Goal: Browse casually: Explore the website without a specific task or goal

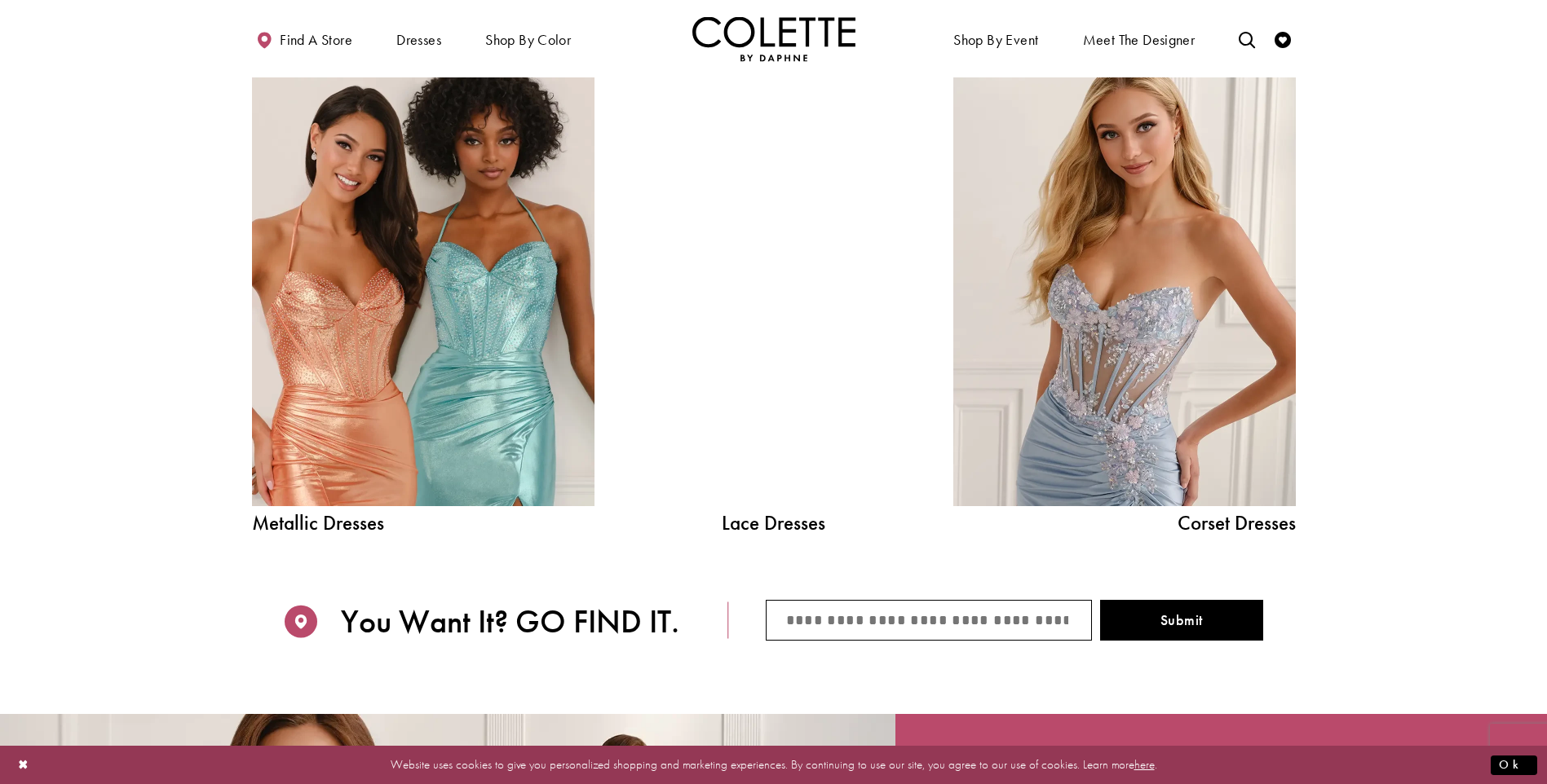
scroll to position [1964, 0]
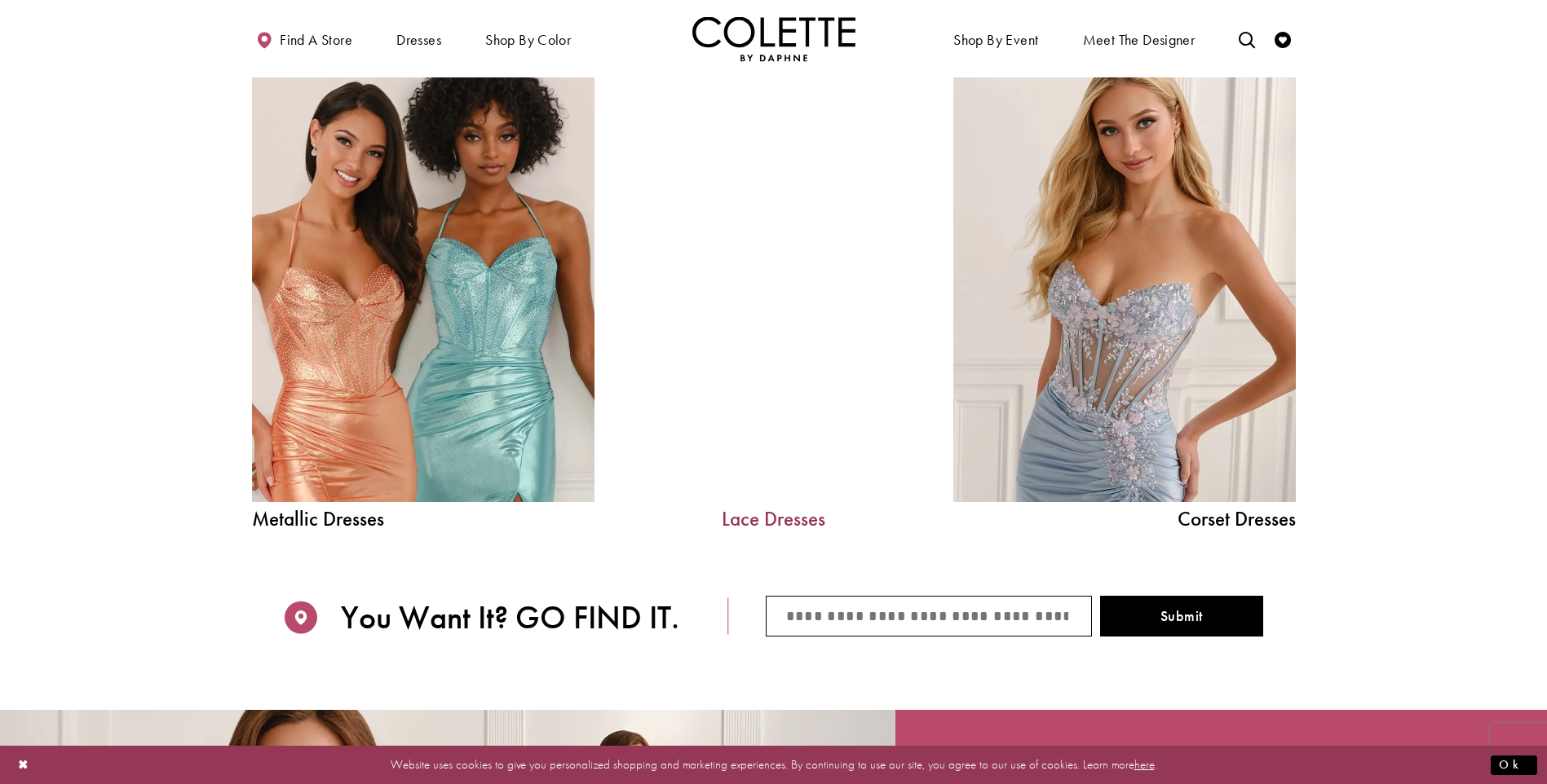
click at [782, 516] on link "Lace Dresses" at bounding box center [773, 519] width 245 height 20
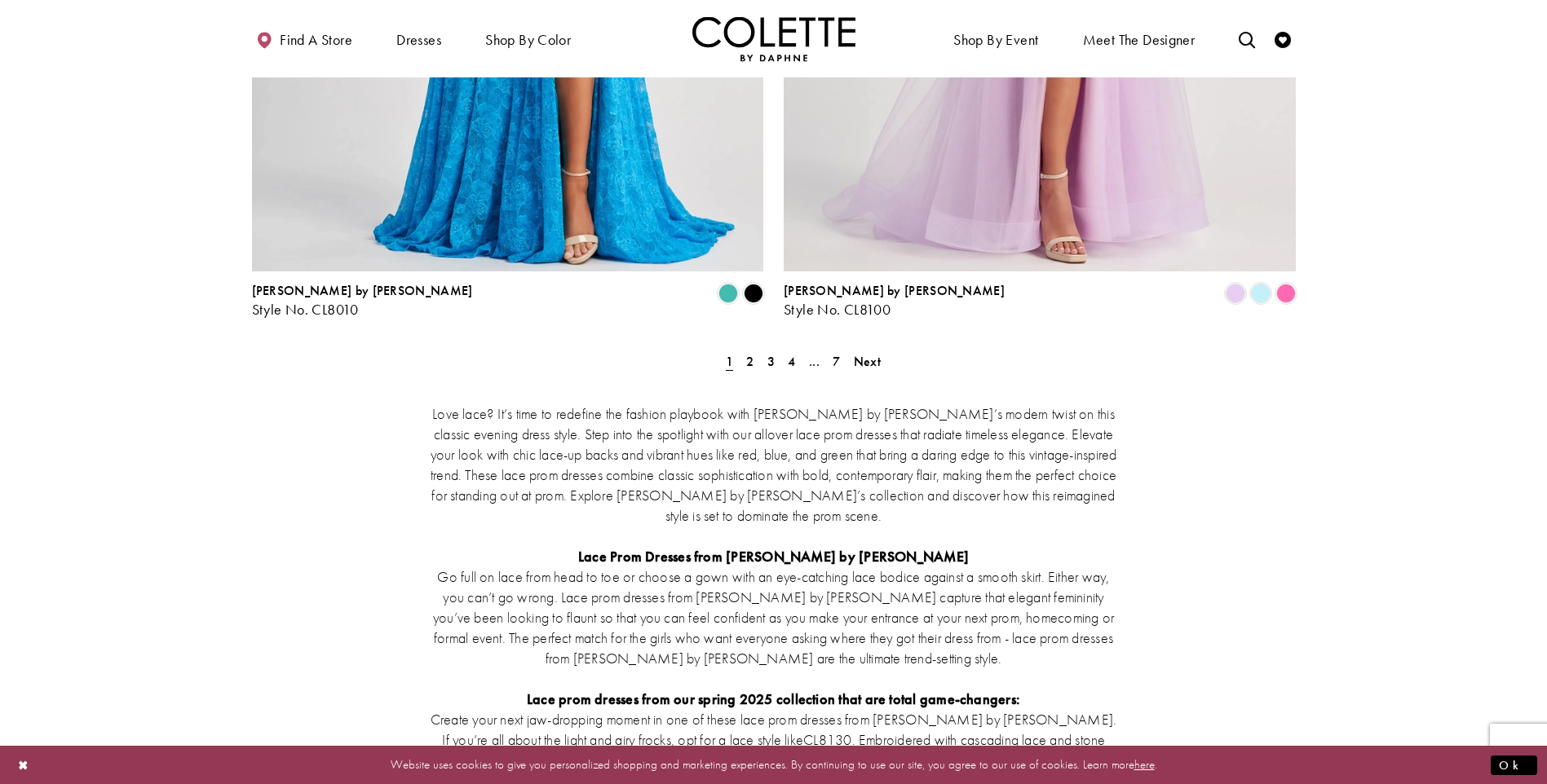
scroll to position [2975, 0]
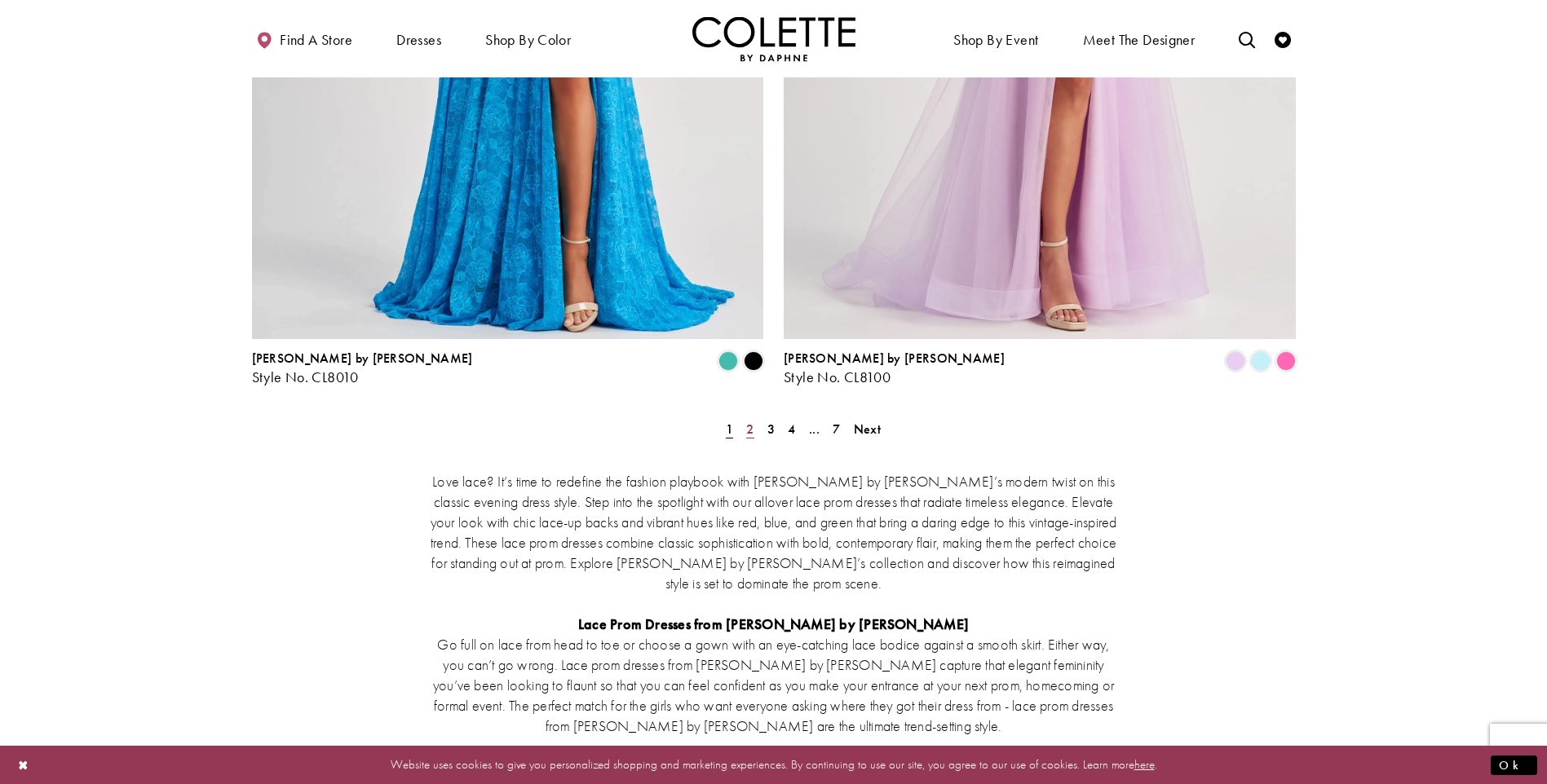
click at [746, 421] on span "2" at bounding box center [749, 429] width 8 height 17
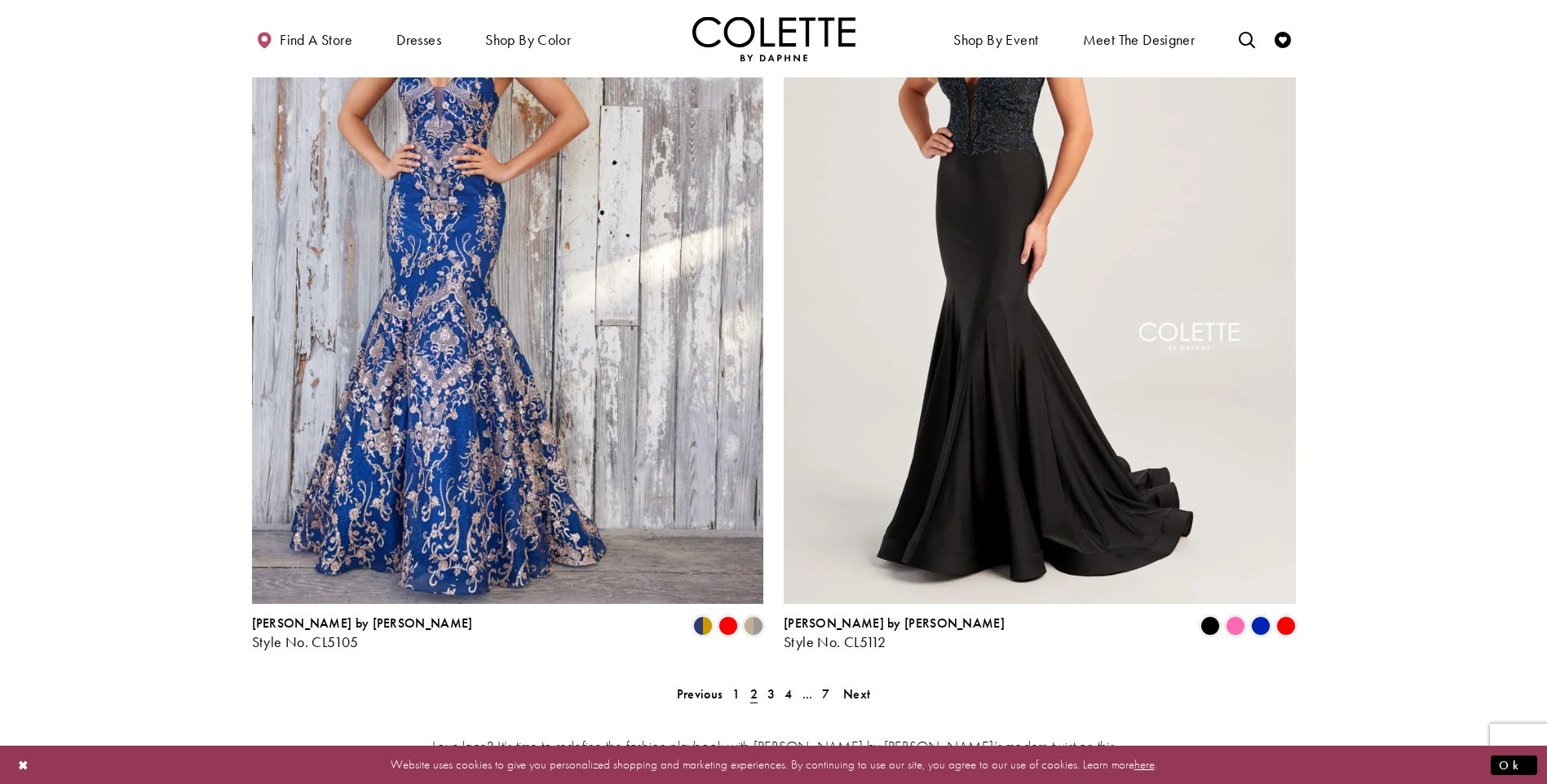
scroll to position [2662, 0]
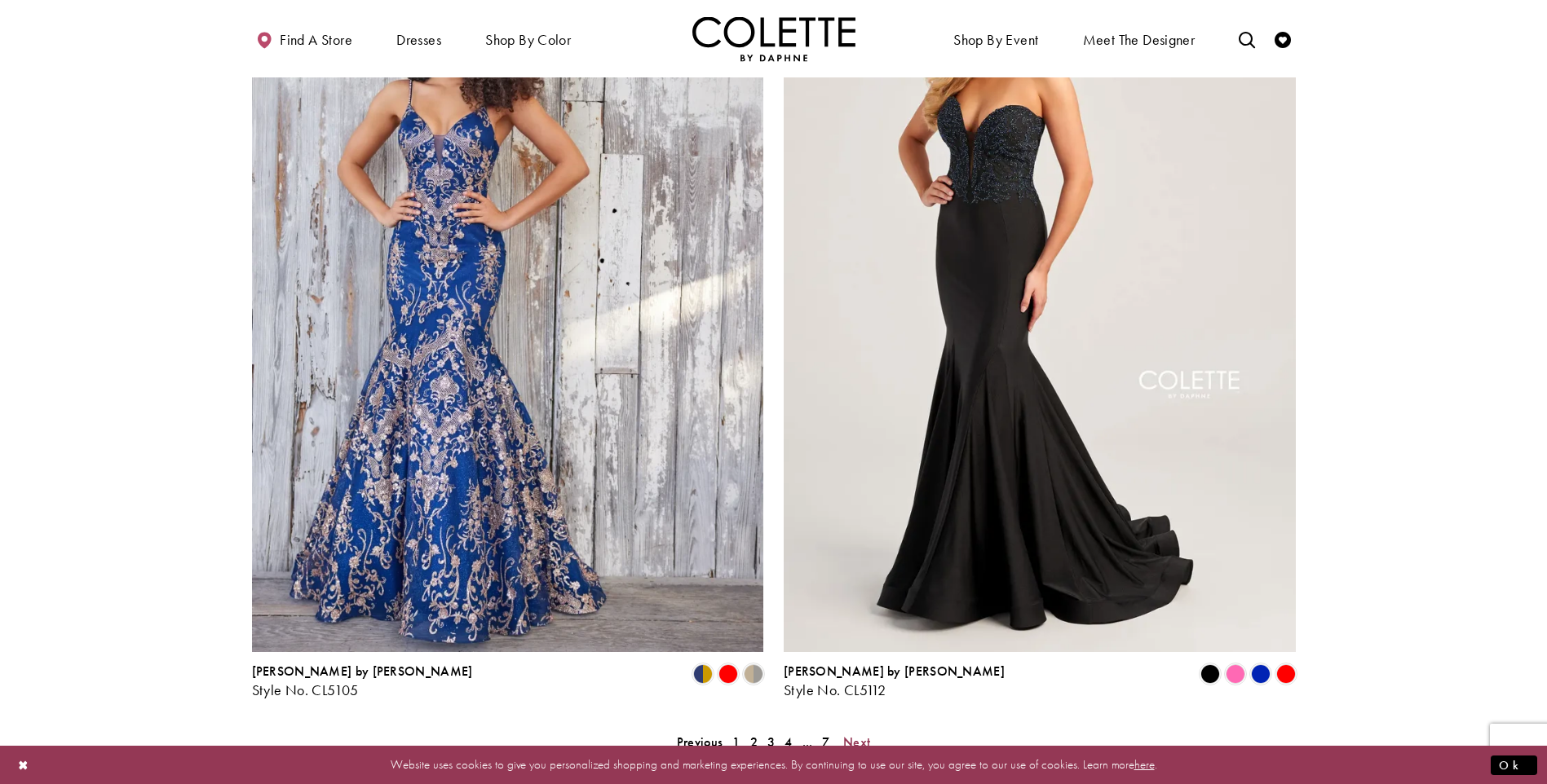
click at [857, 734] on span "Next" at bounding box center [857, 743] width 27 height 17
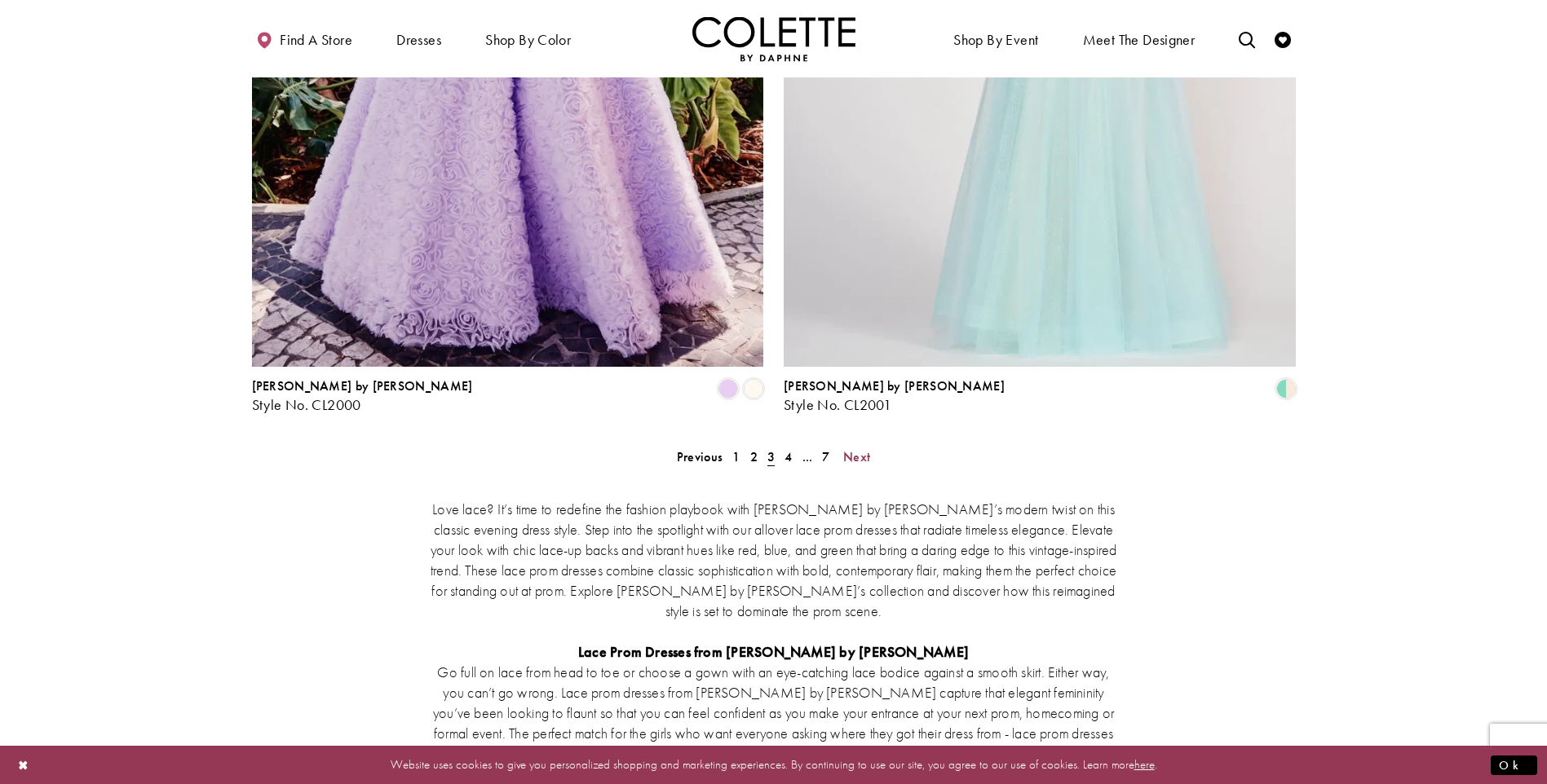
scroll to position [2942, 0]
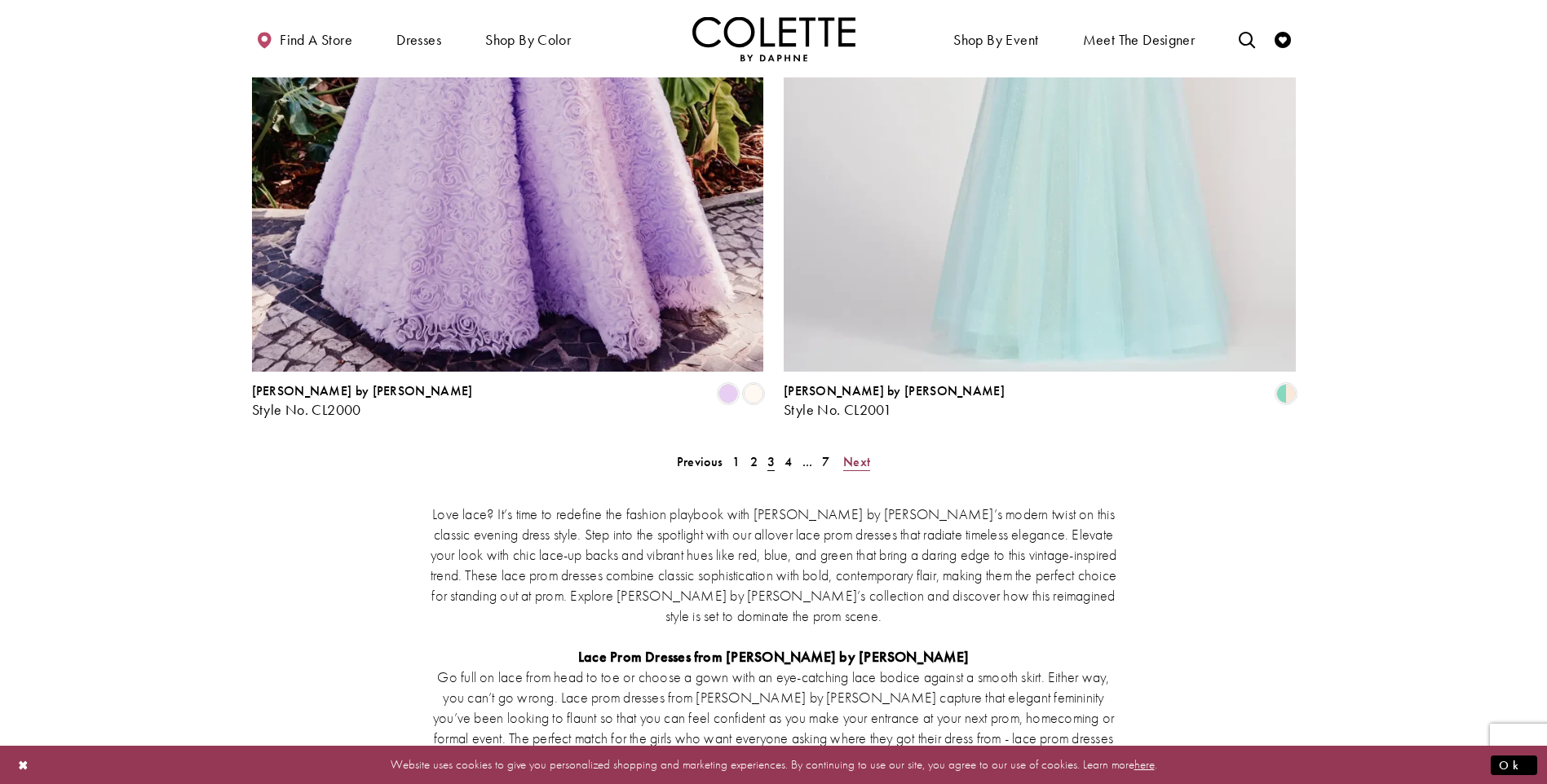
click at [862, 453] on span "Next" at bounding box center [857, 461] width 27 height 17
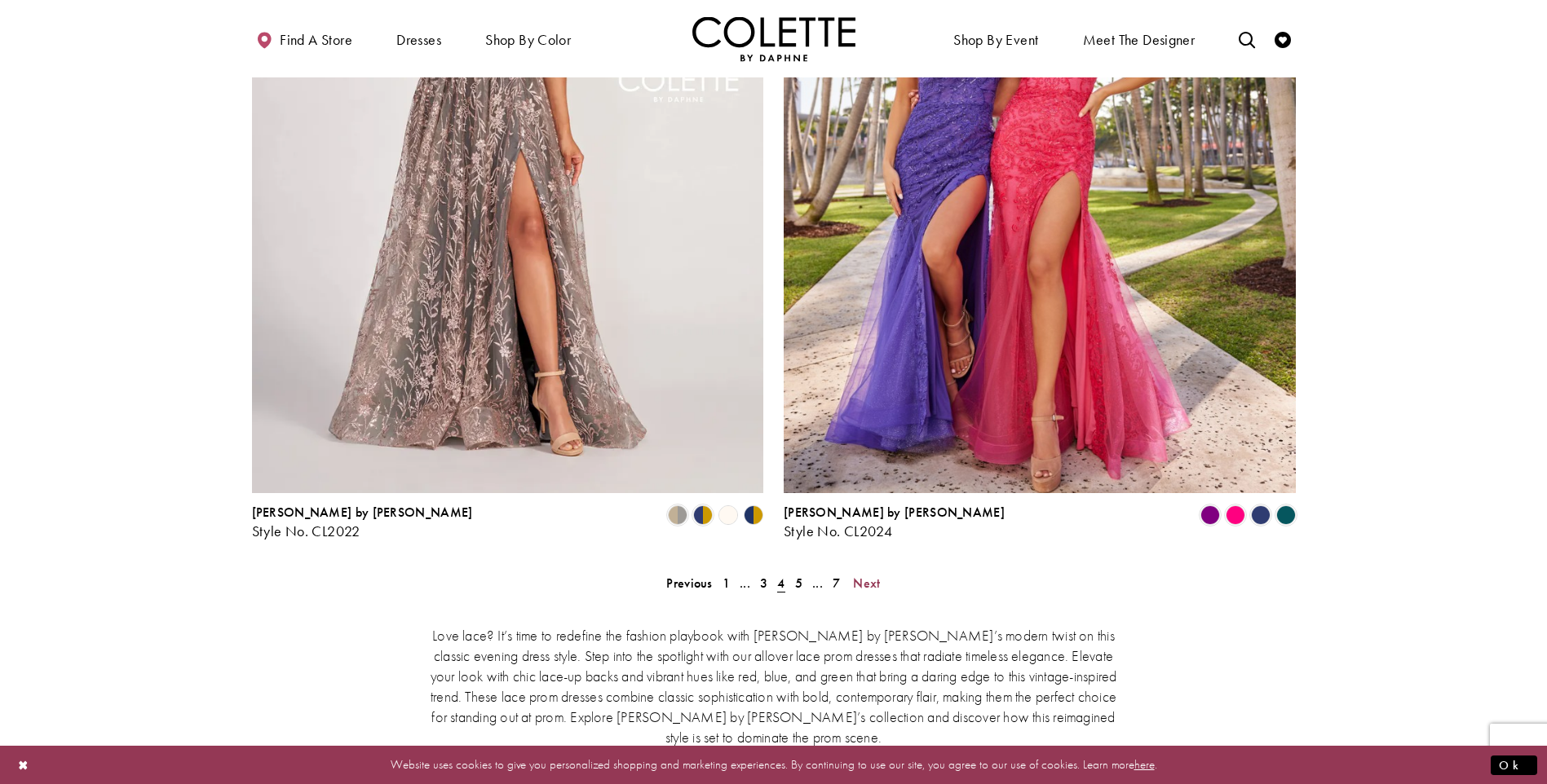
scroll to position [2870, 0]
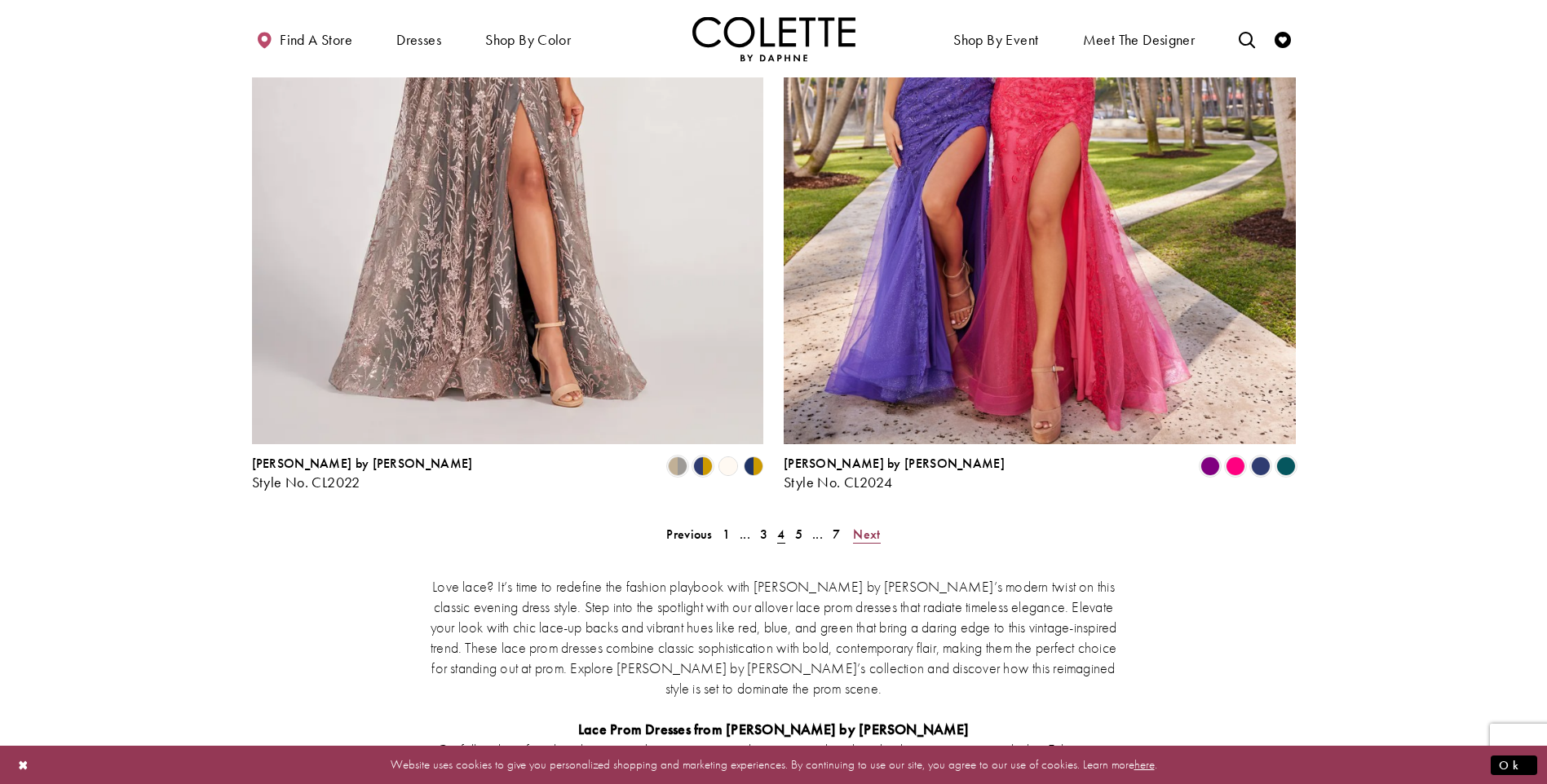
click at [867, 526] on span "Next" at bounding box center [866, 534] width 27 height 17
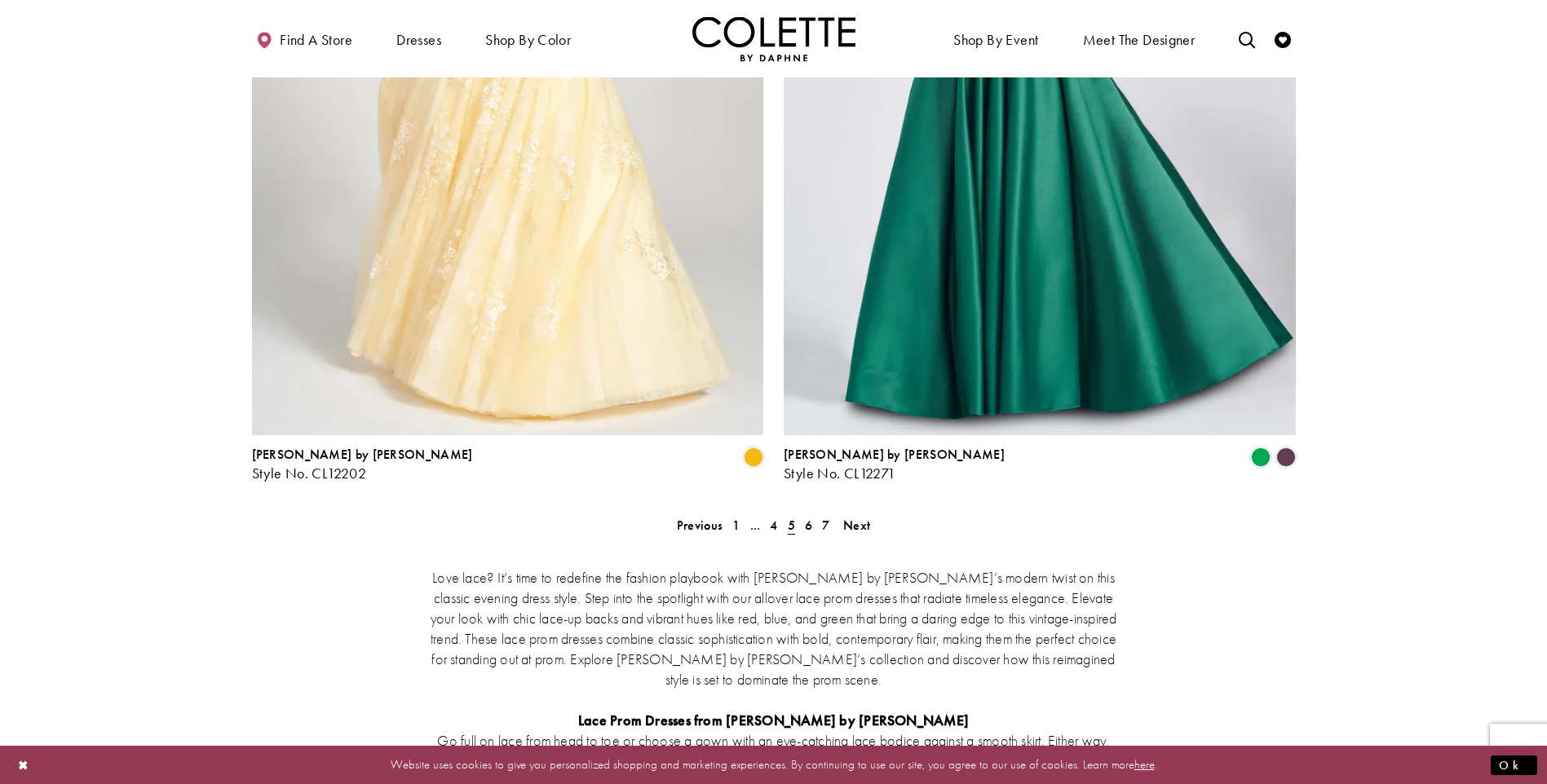
scroll to position [2884, 0]
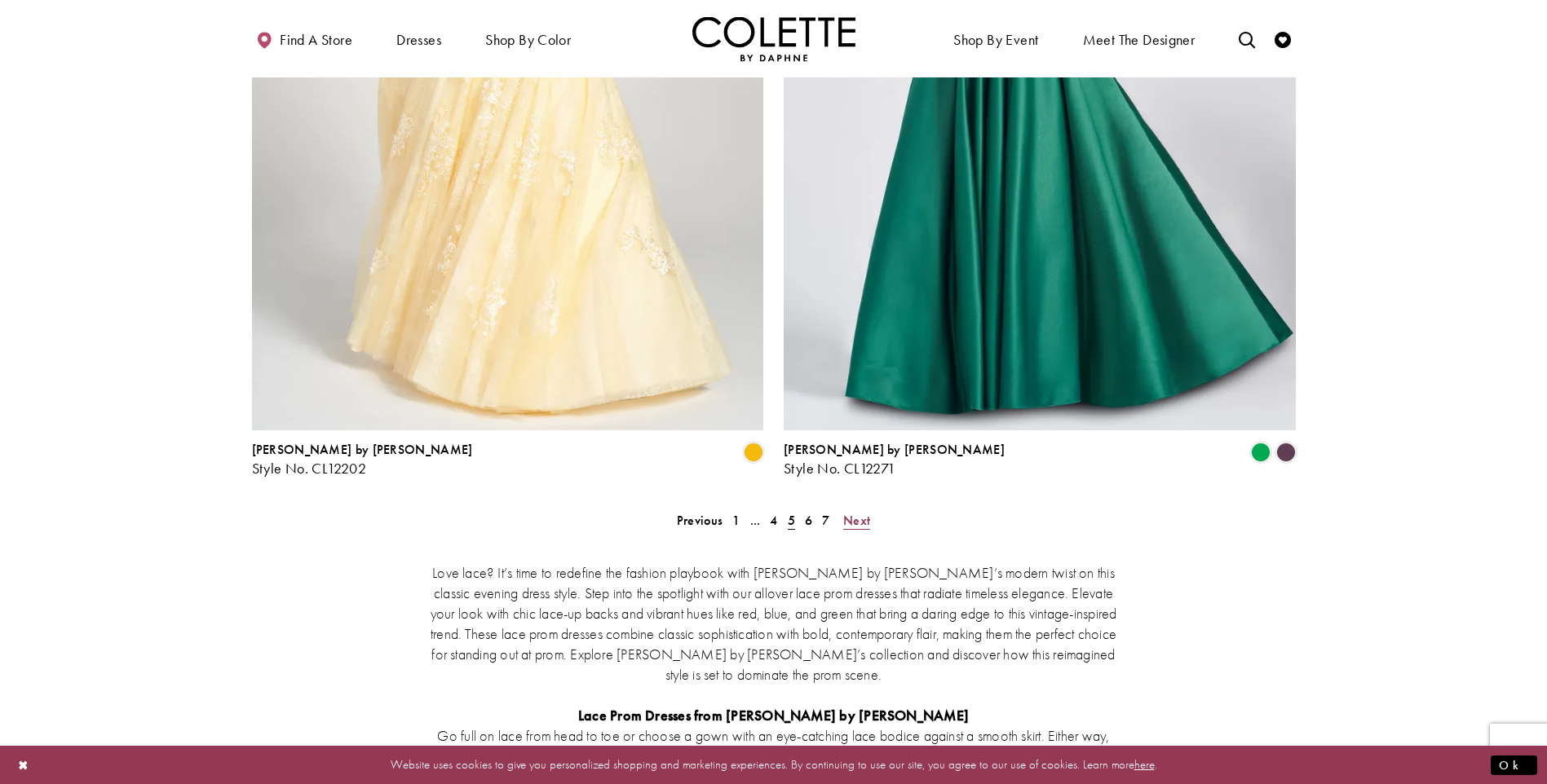
drag, startPoint x: 1470, startPoint y: 469, endPoint x: 852, endPoint y: 439, distance: 618.7
click at [852, 512] on span "Next" at bounding box center [857, 521] width 27 height 17
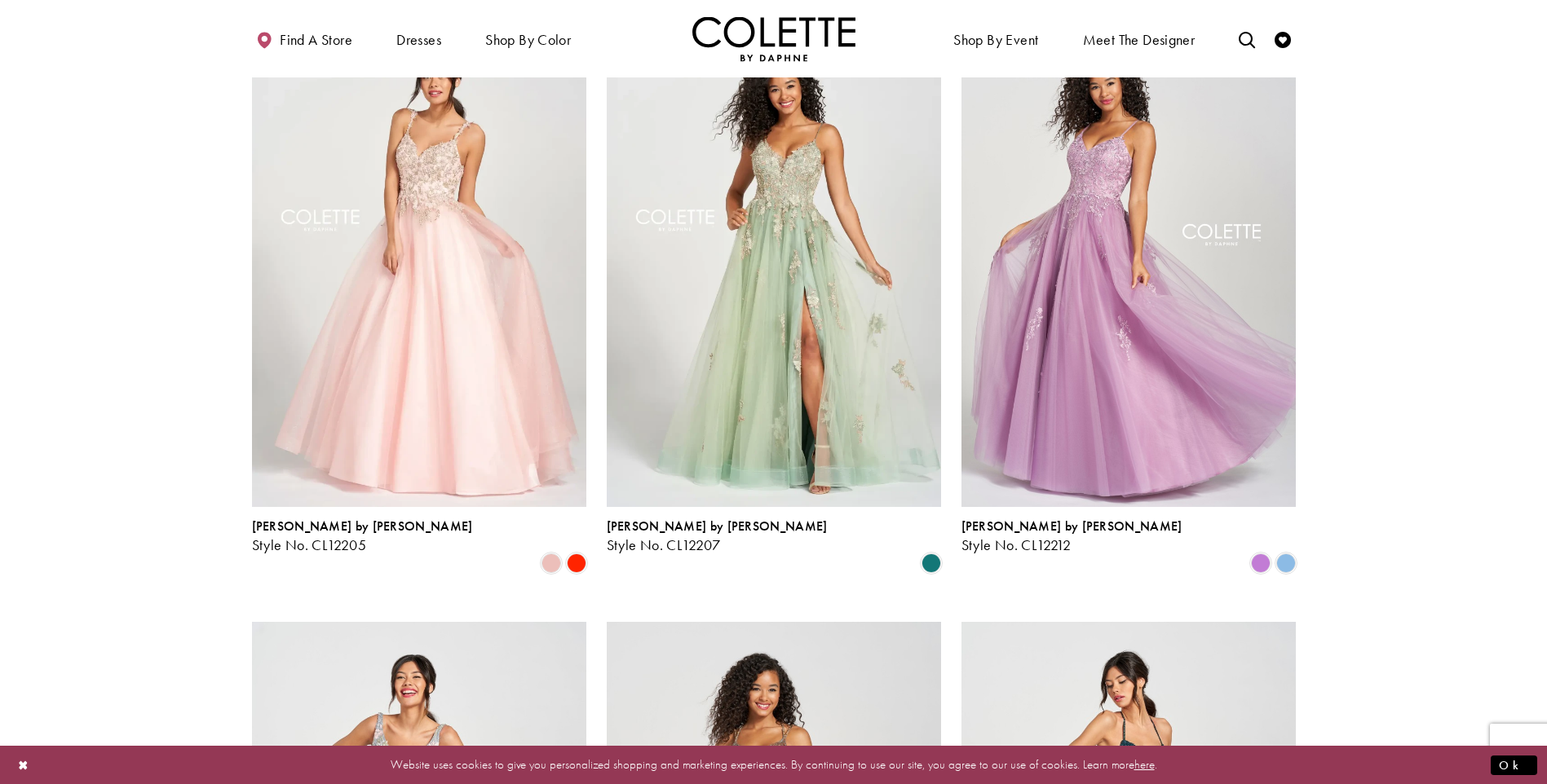
scroll to position [88, 0]
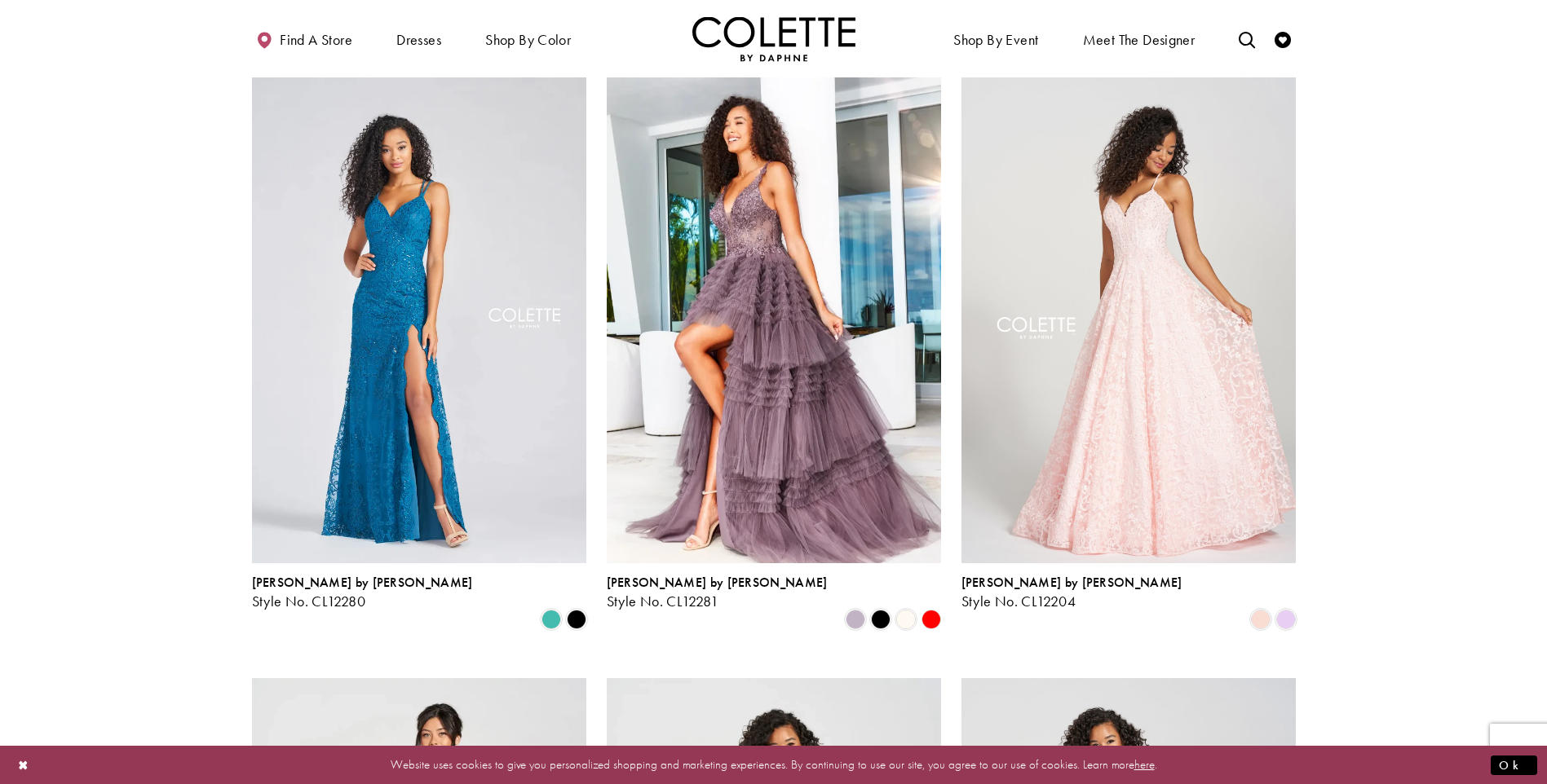
drag, startPoint x: 1551, startPoint y: 36, endPoint x: 1445, endPoint y: 69, distance: 111.0
click at [1445, 69] on div "Primary block" at bounding box center [773, 38] width 1547 height 77
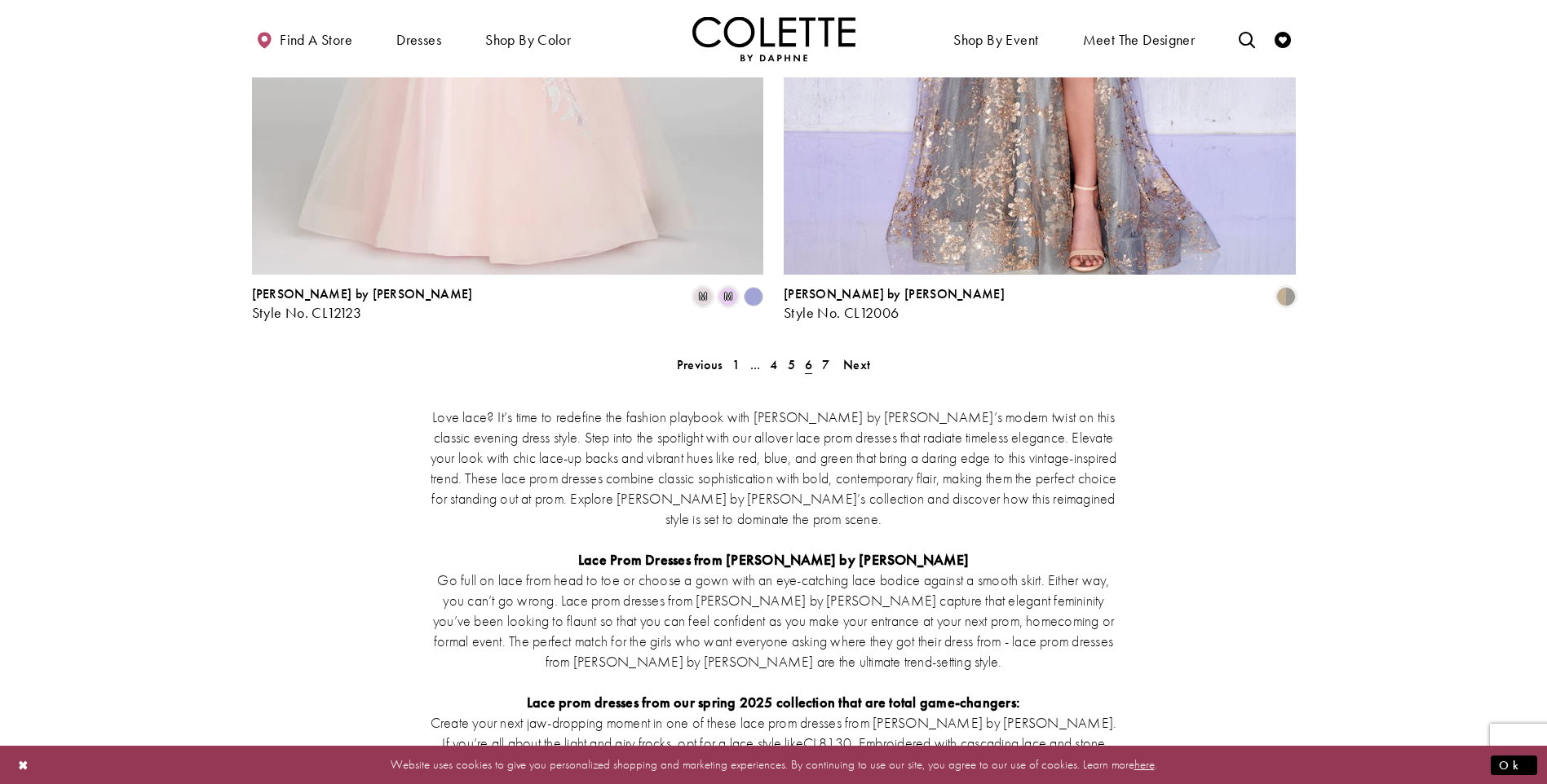
scroll to position [3010, 0]
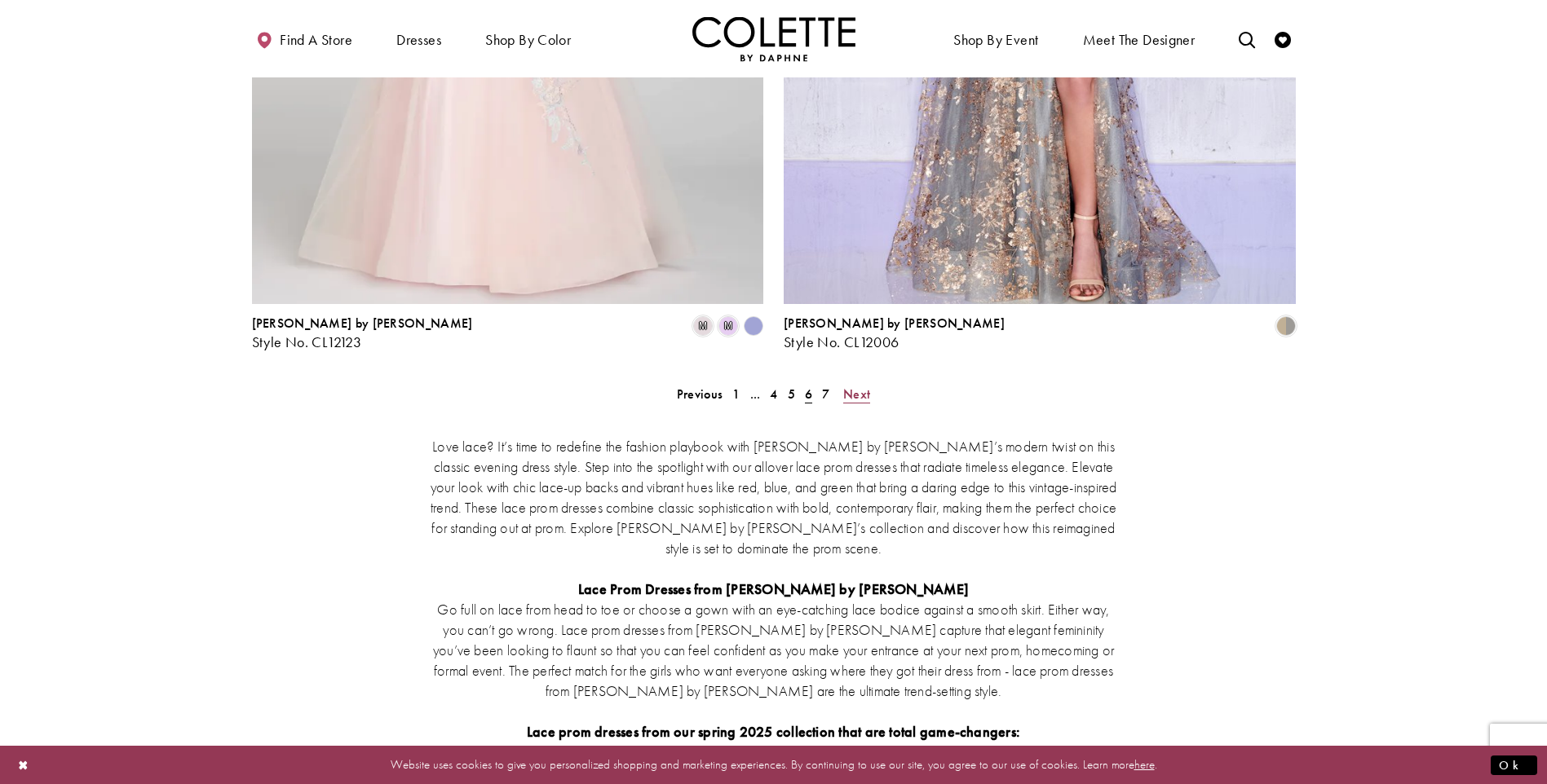
click at [860, 385] on span "Next" at bounding box center [857, 394] width 27 height 17
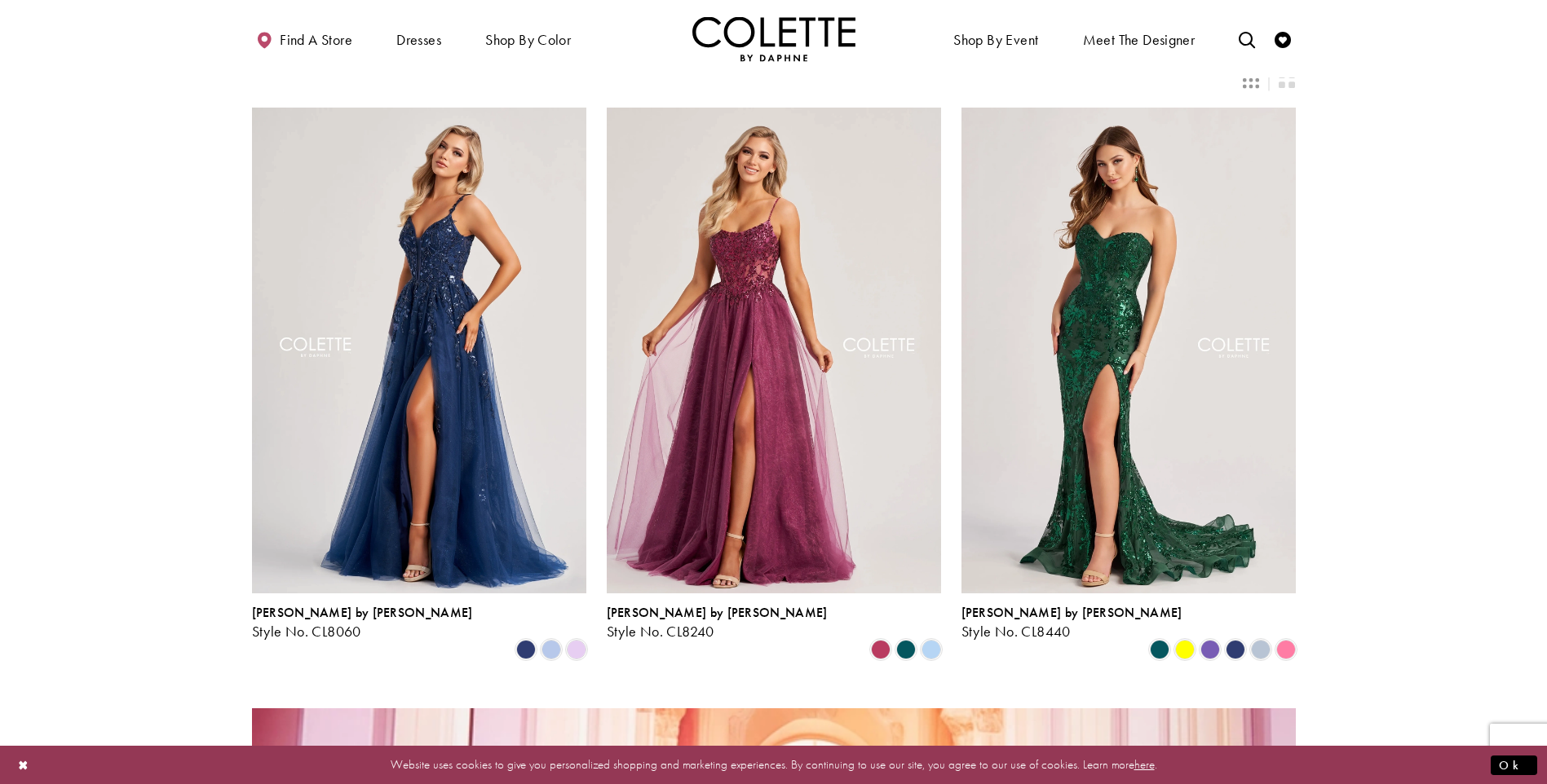
scroll to position [42, 0]
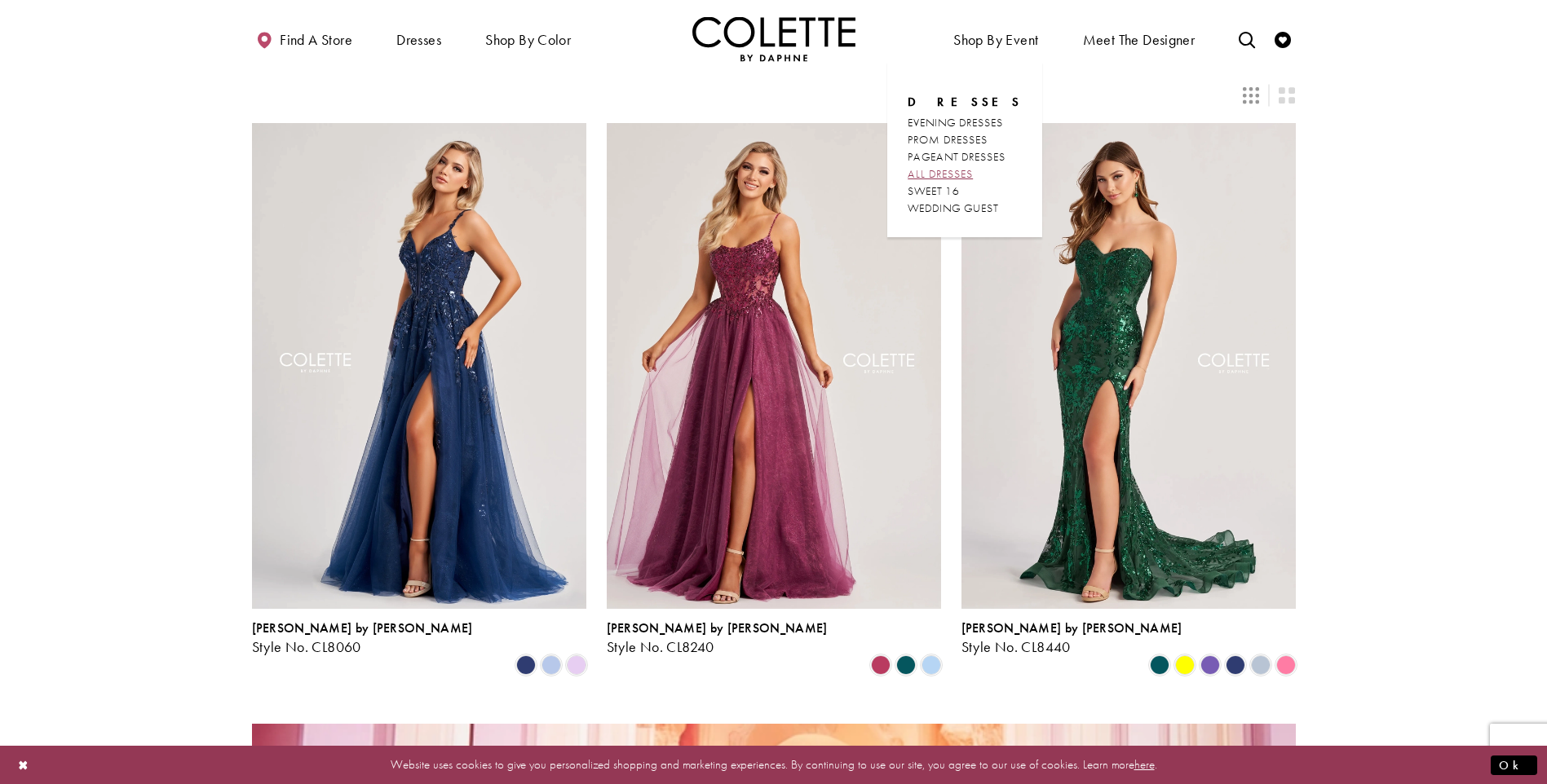
click at [973, 172] on span "ALL DRESSES" at bounding box center [940, 173] width 65 height 14
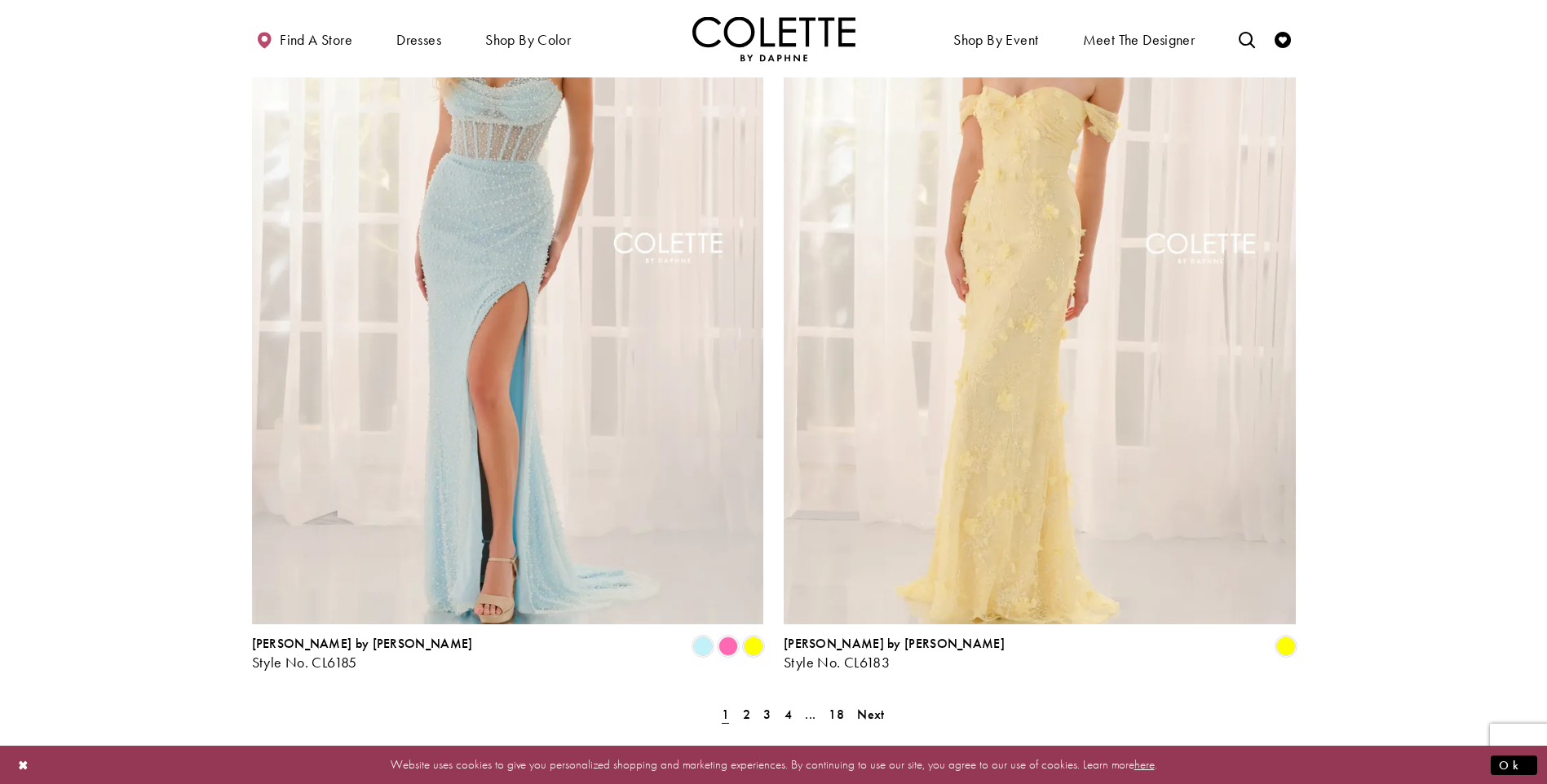
scroll to position [2675, 0]
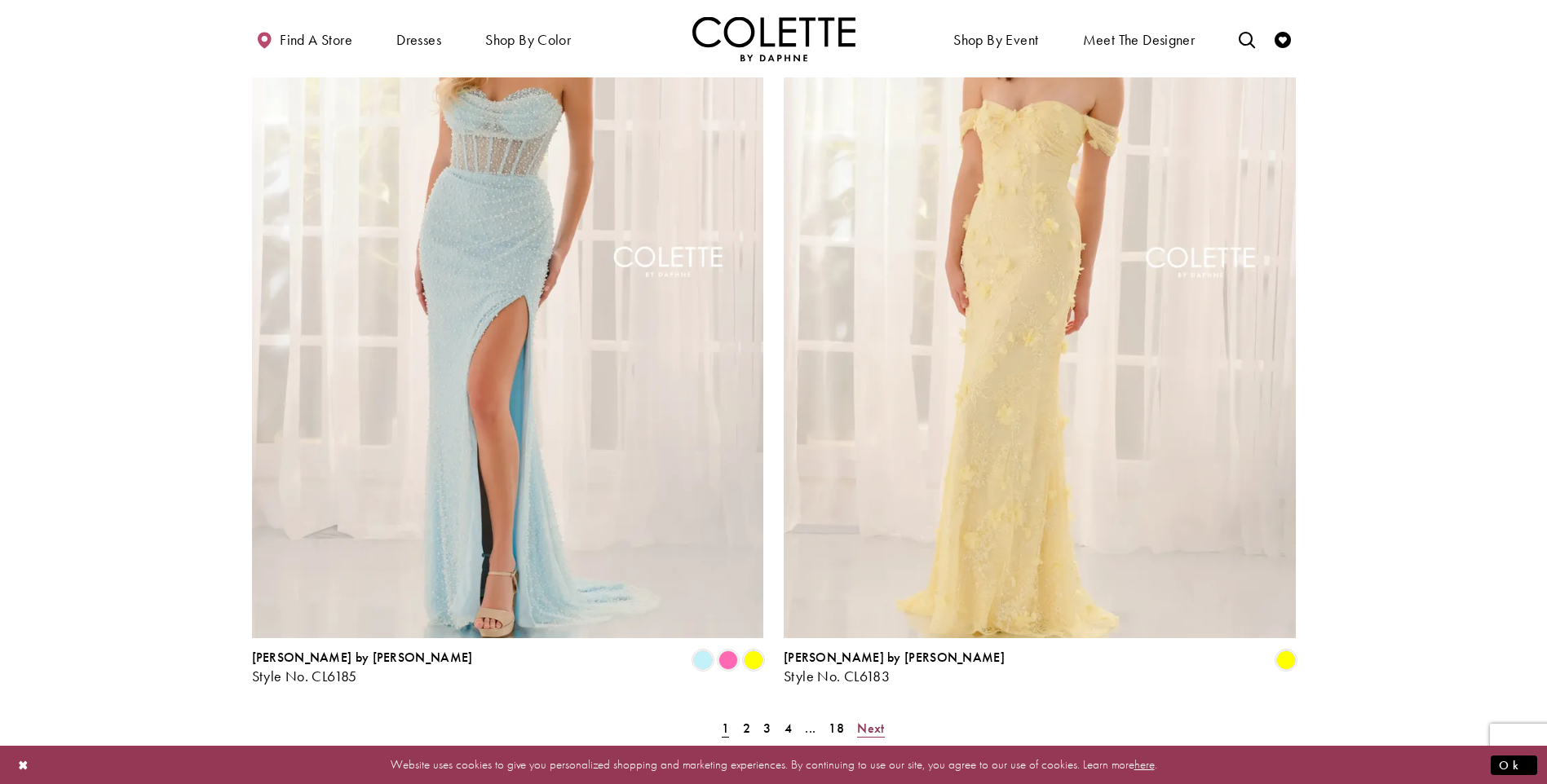
click at [868, 720] on span "Next" at bounding box center [870, 728] width 27 height 17
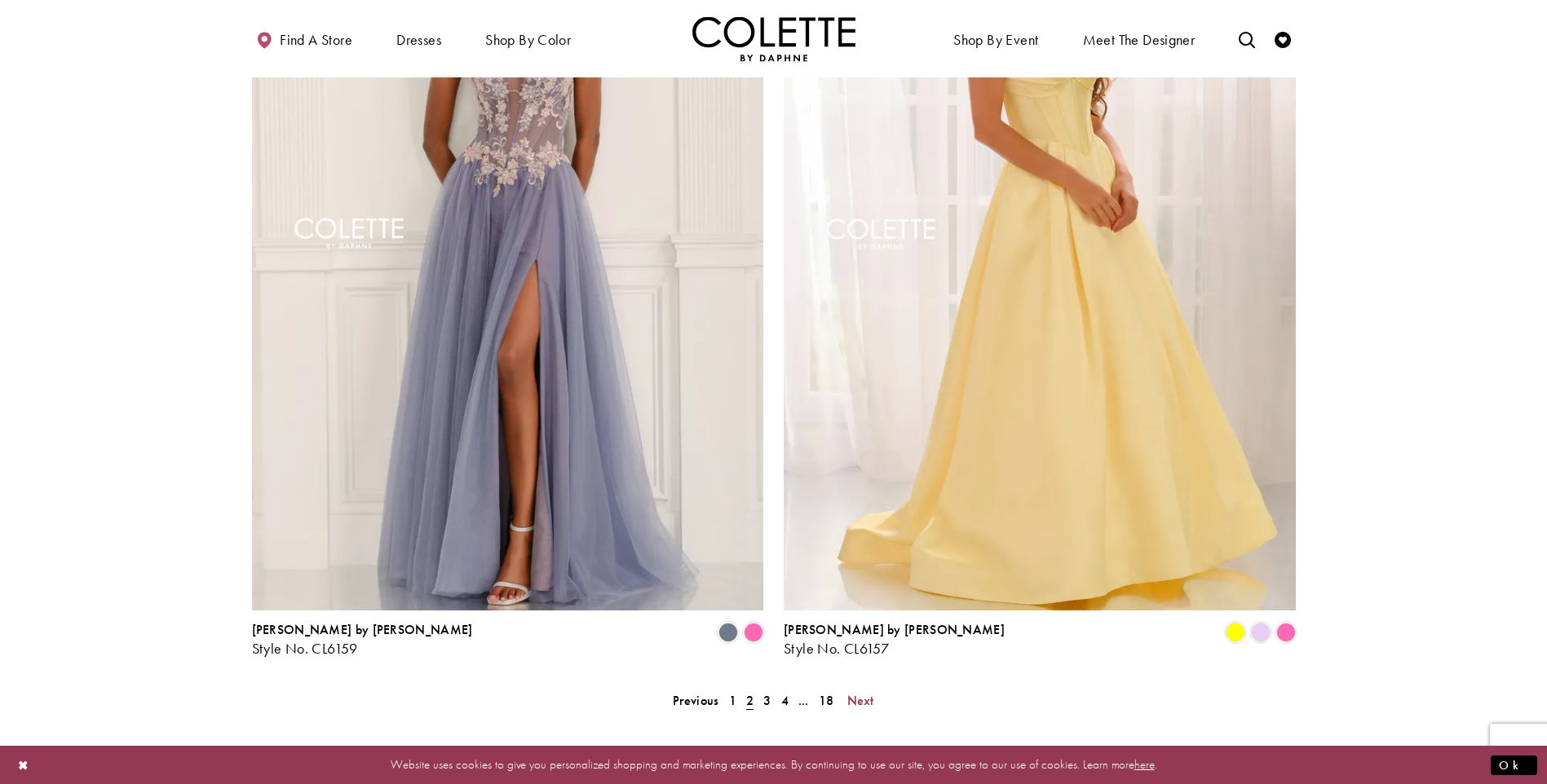
scroll to position [2708, 0]
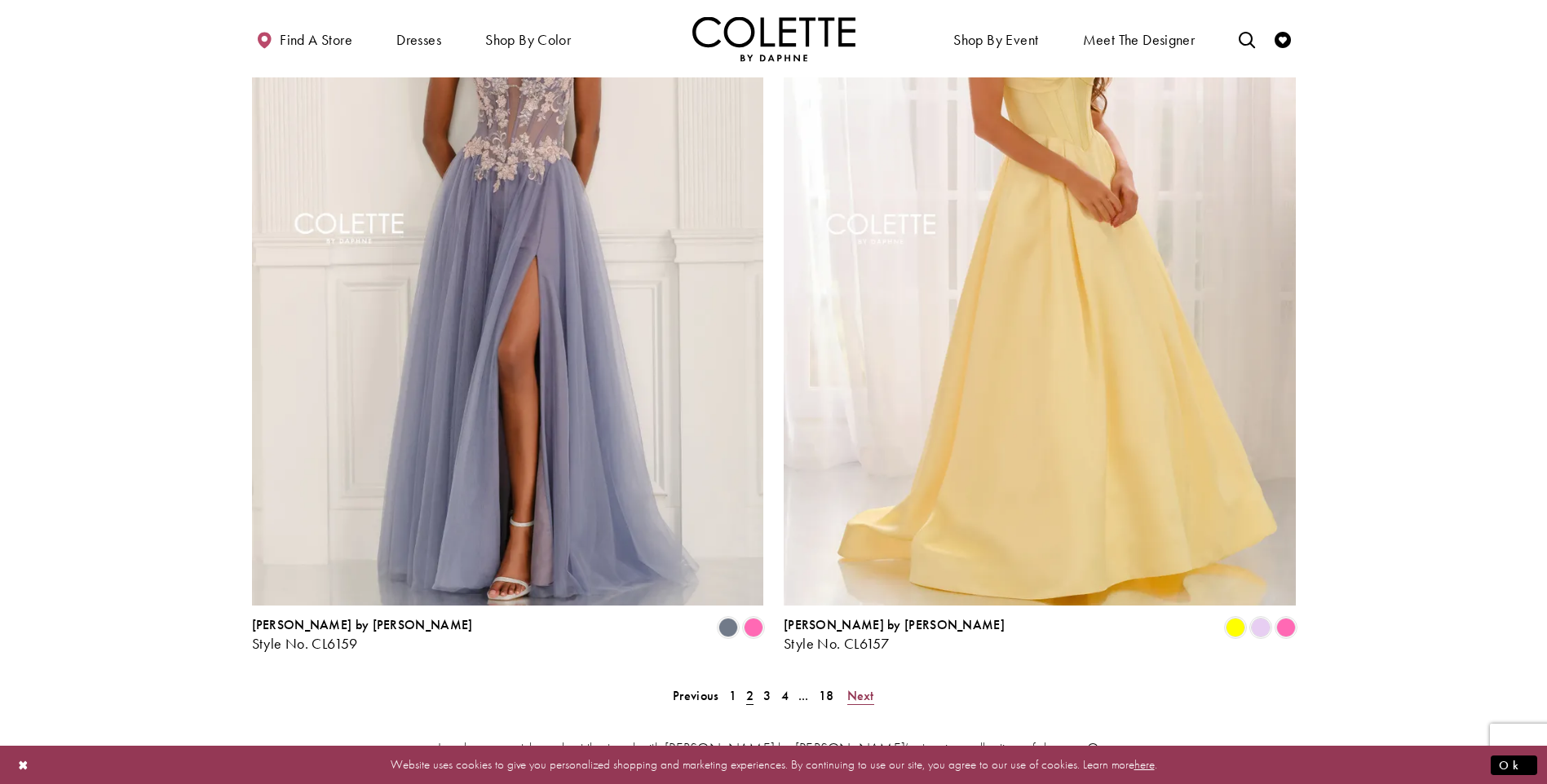
click at [862, 687] on span "Next" at bounding box center [860, 696] width 27 height 17
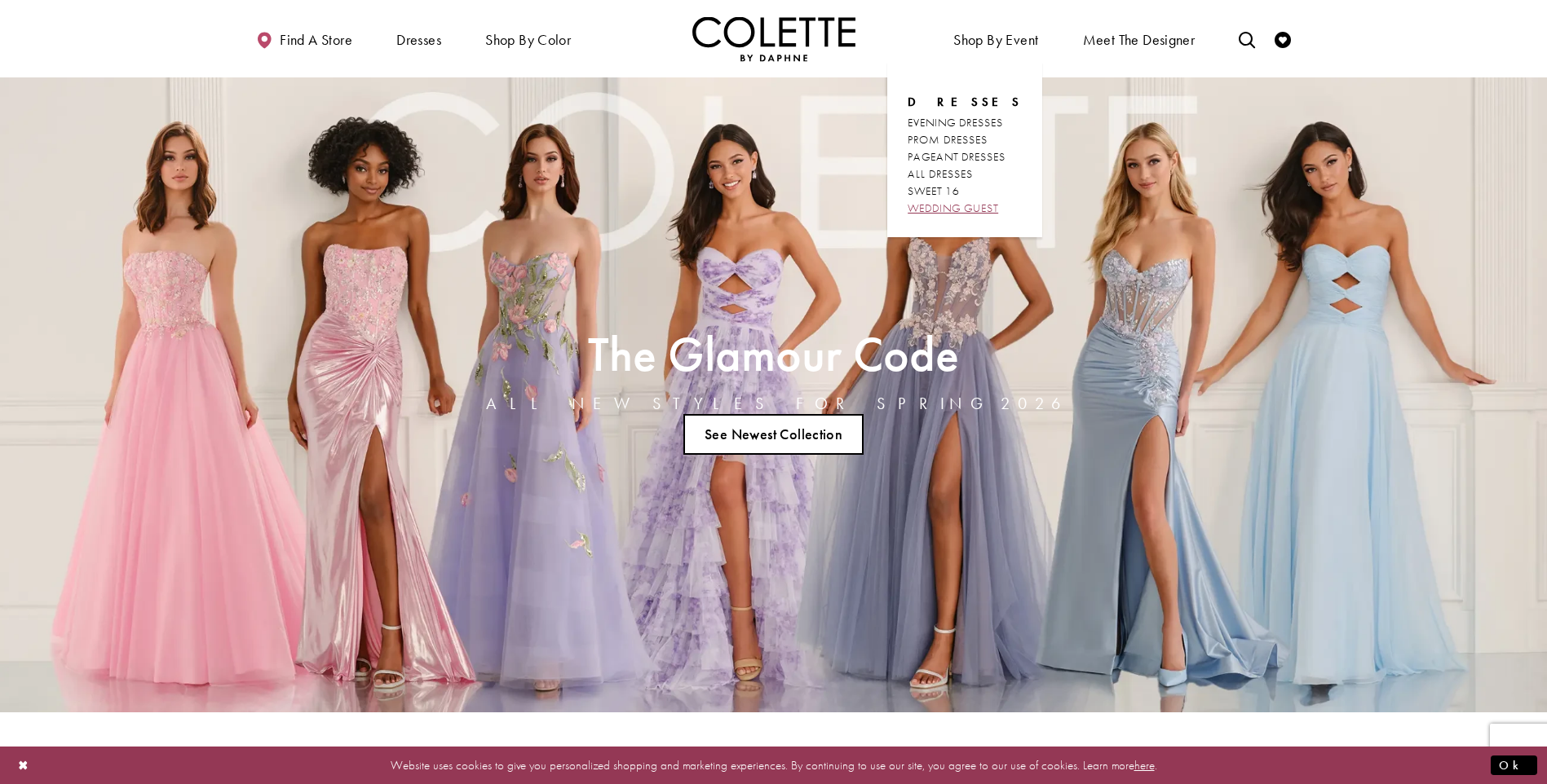
click at [959, 208] on span "WEDDING GUEST" at bounding box center [953, 207] width 91 height 14
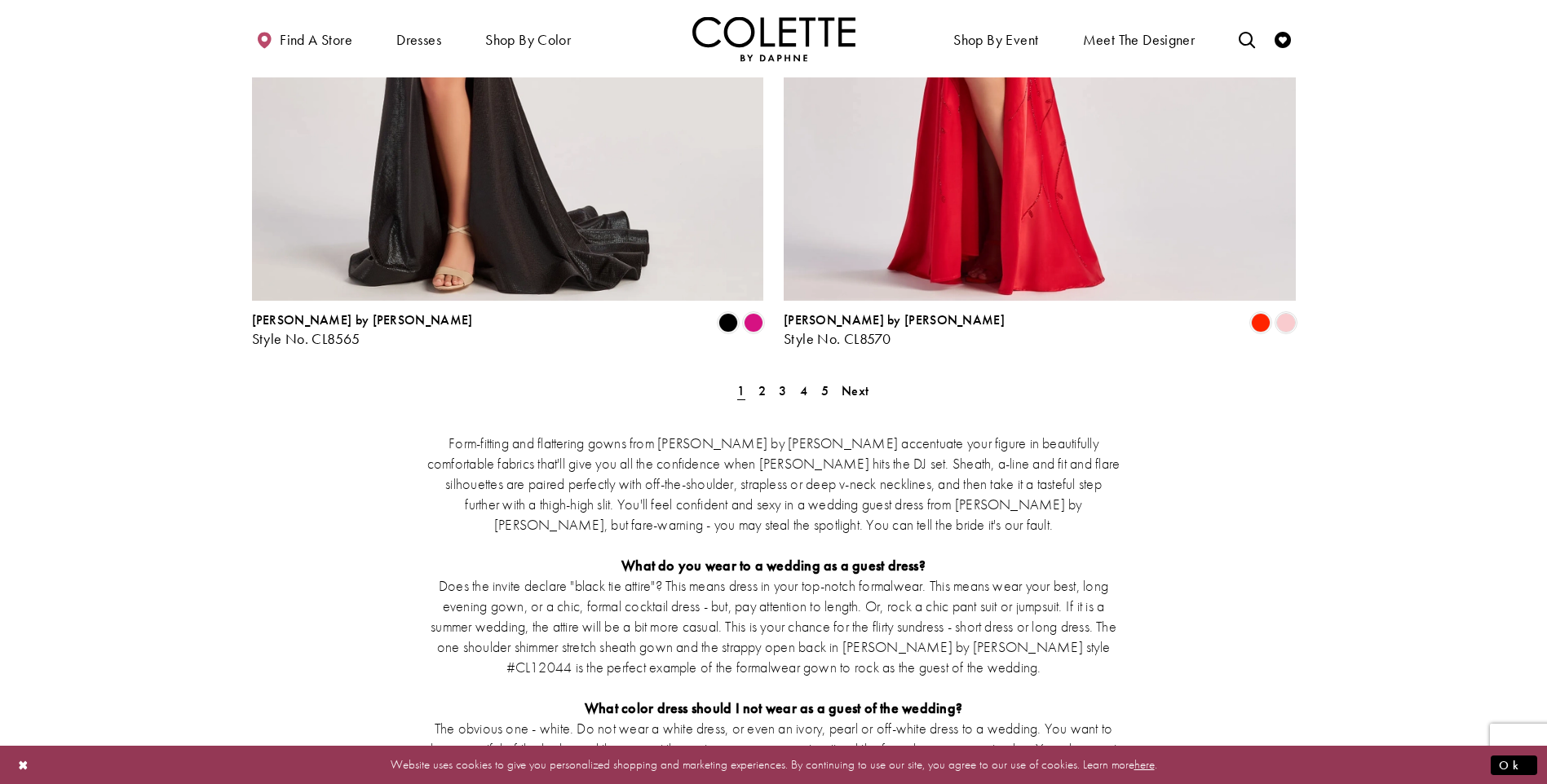
scroll to position [2896, 0]
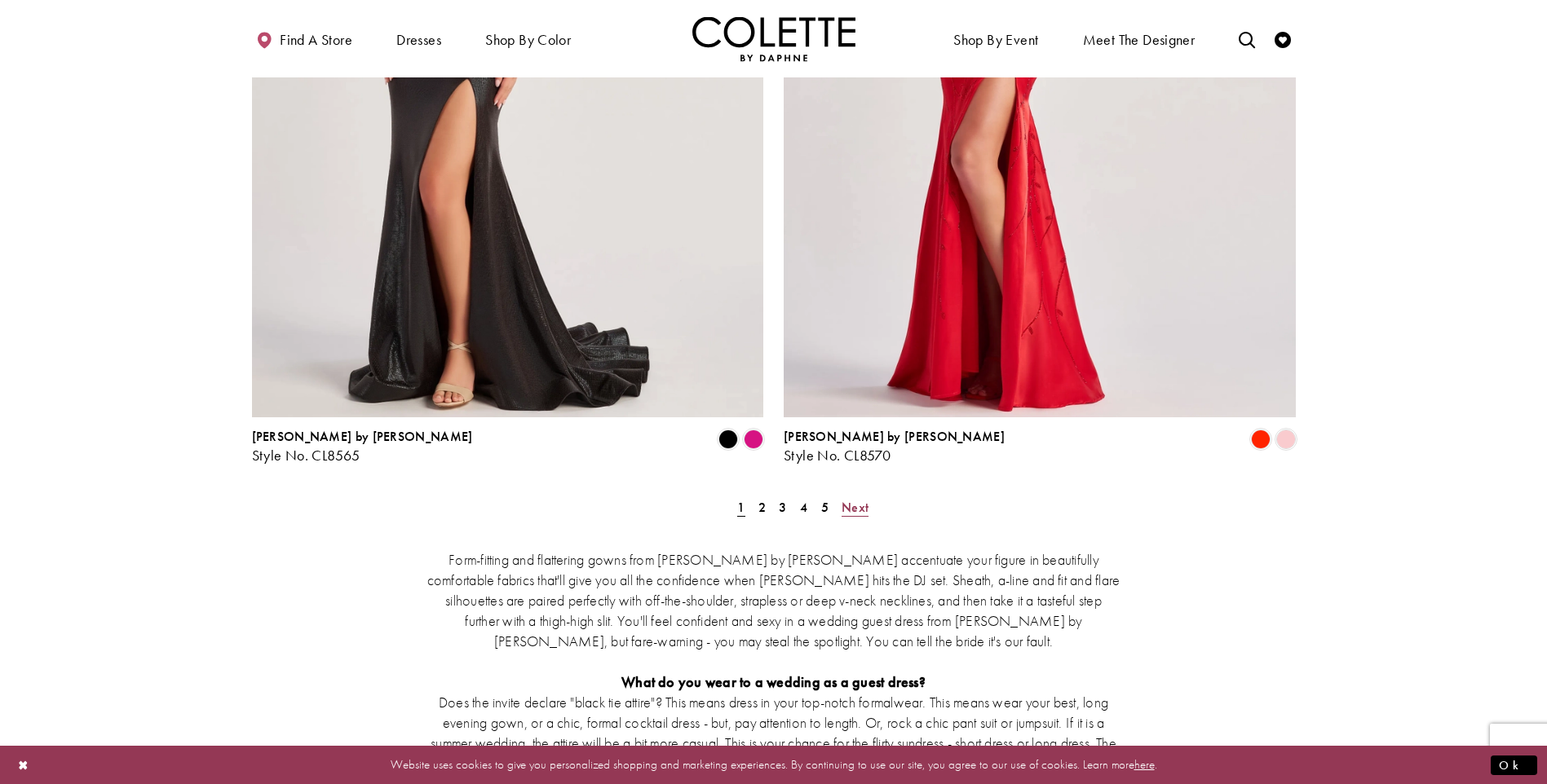
click at [859, 499] on span "Next" at bounding box center [855, 507] width 27 height 17
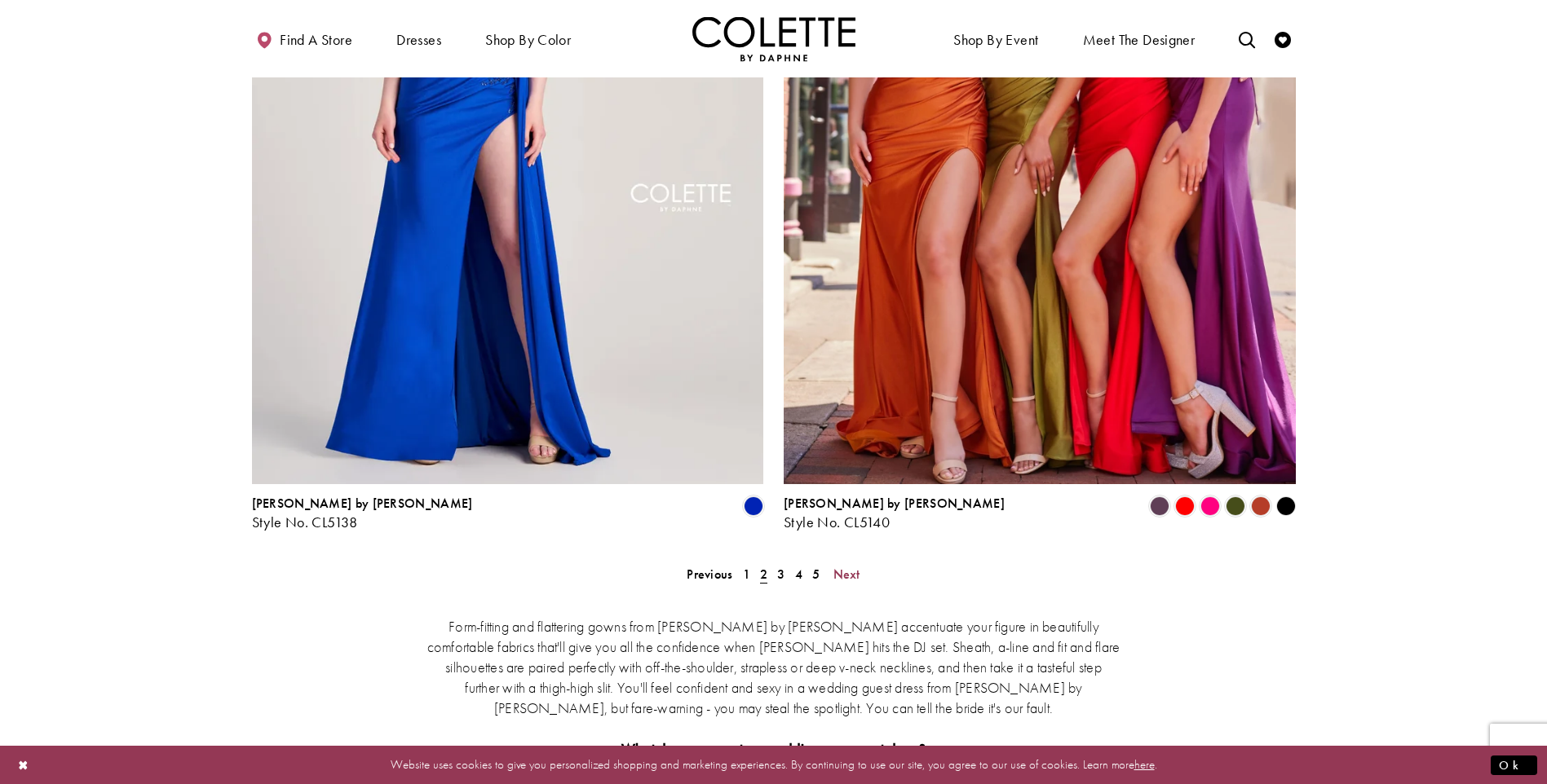
scroll to position [2718, 0]
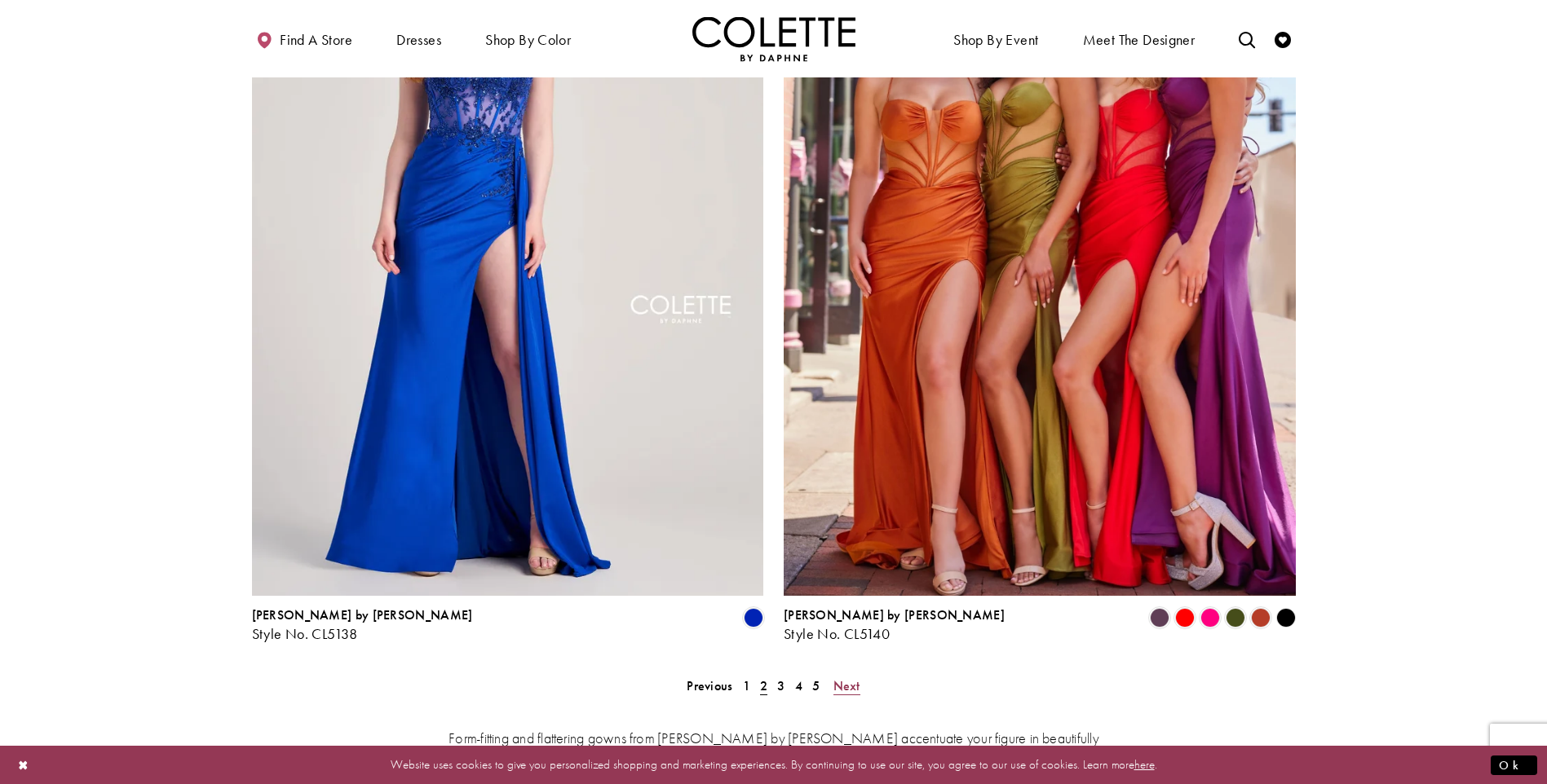
click at [847, 677] on span "Next" at bounding box center [847, 686] width 27 height 17
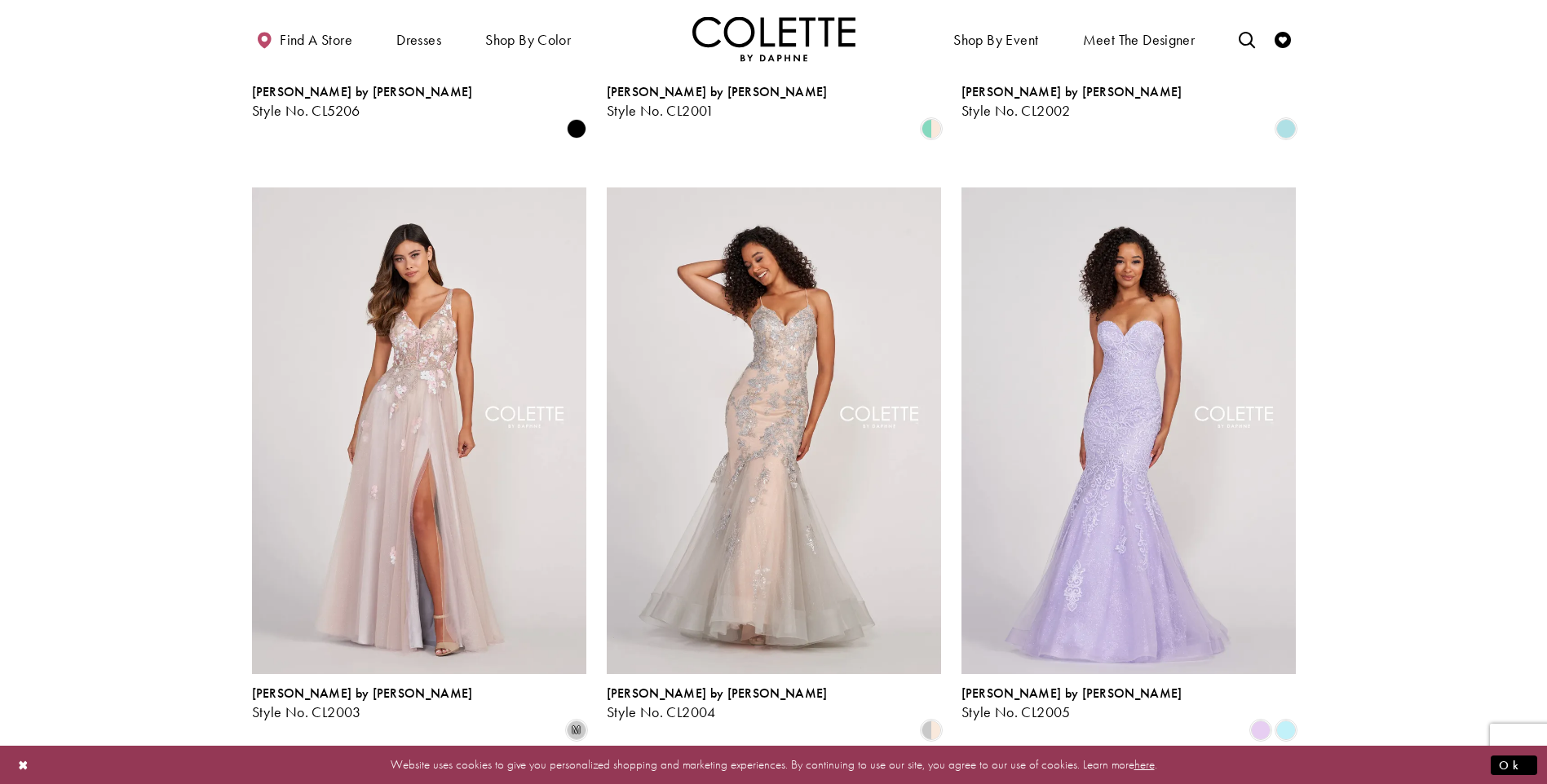
scroll to position [266, 0]
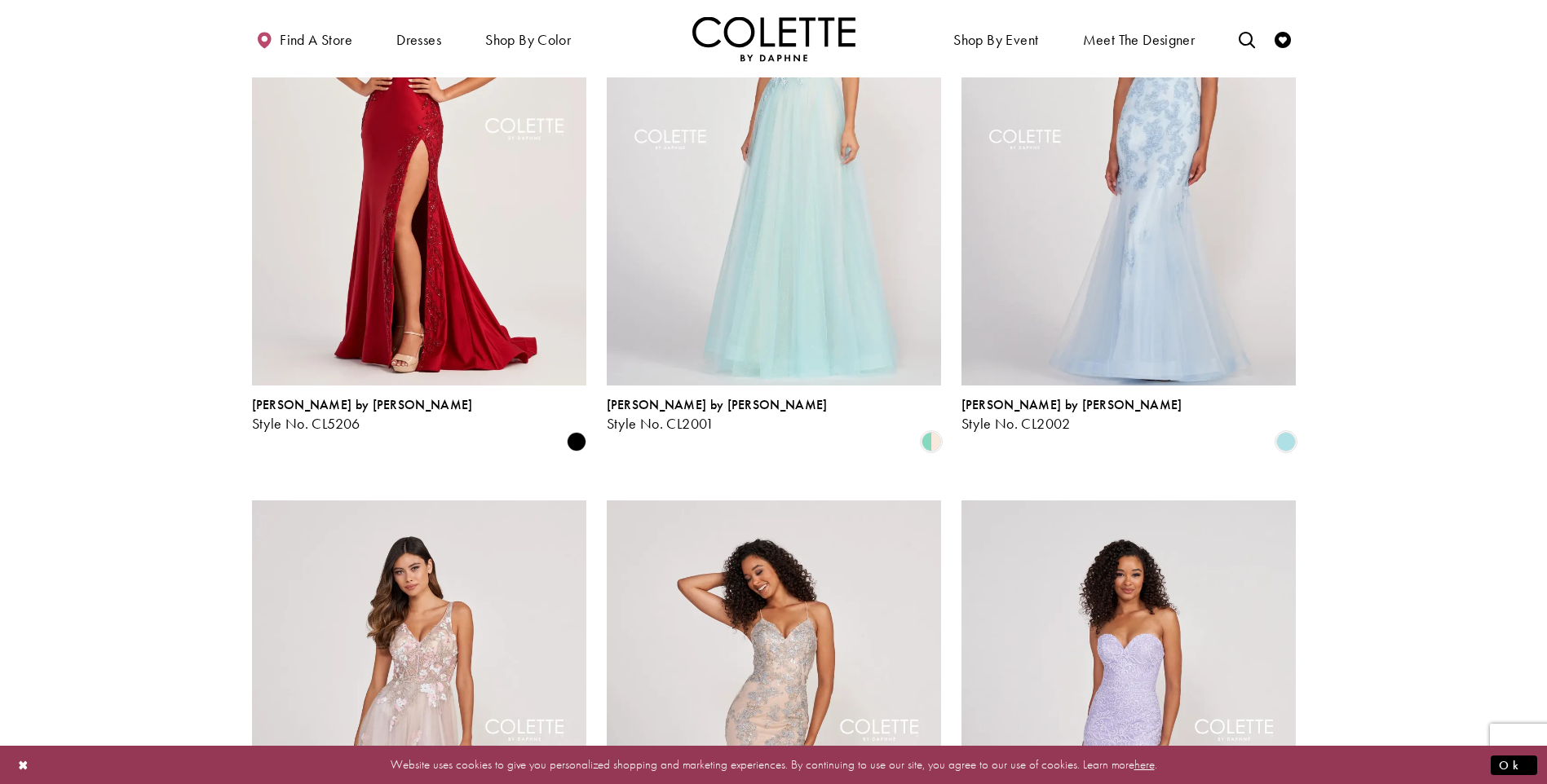
drag, startPoint x: 1551, startPoint y: 46, endPoint x: 1468, endPoint y: 77, distance: 88.6
click at [1468, 77] on div "Primary block" at bounding box center [773, 38] width 1547 height 77
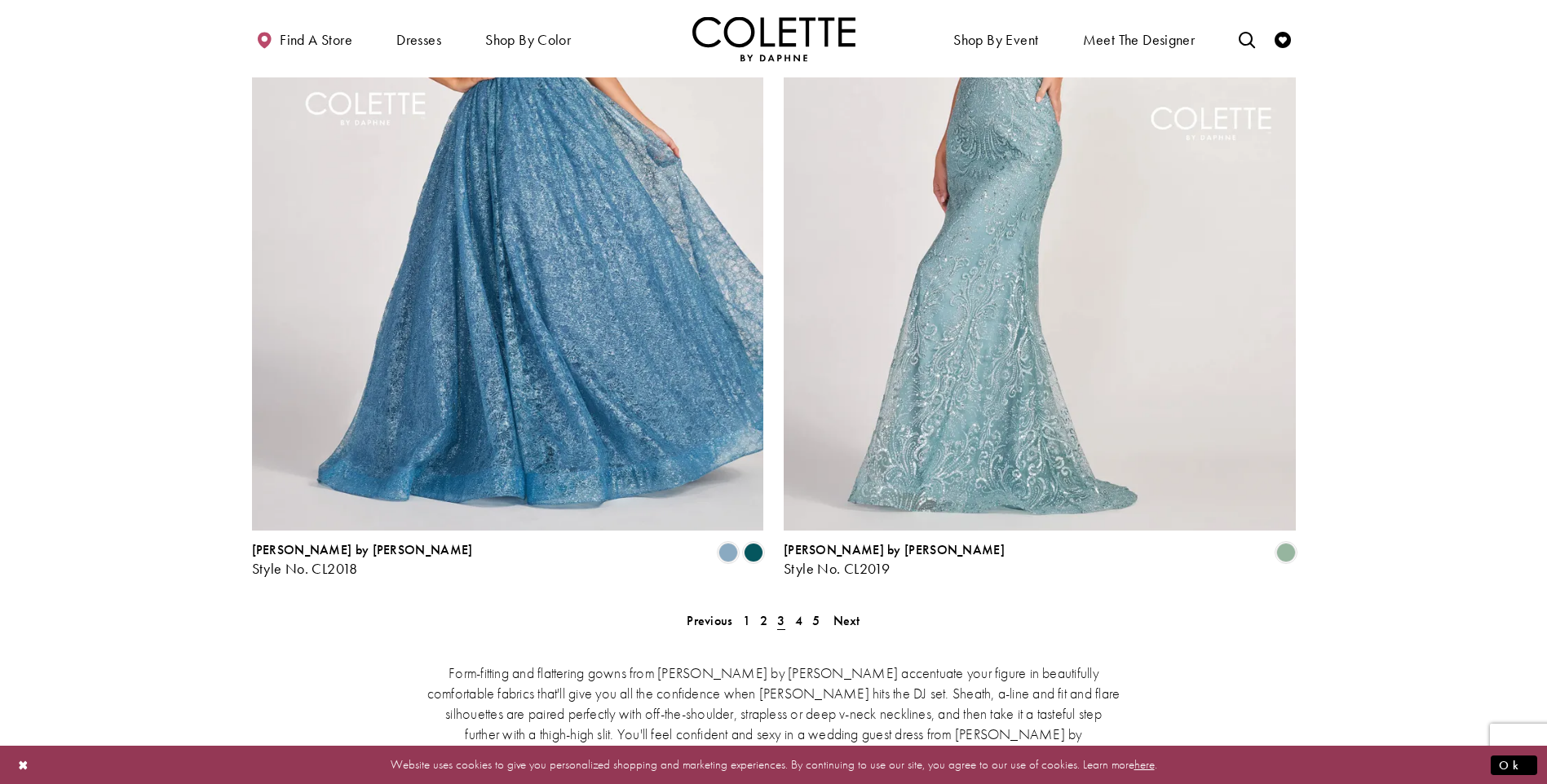
scroll to position [2797, 0]
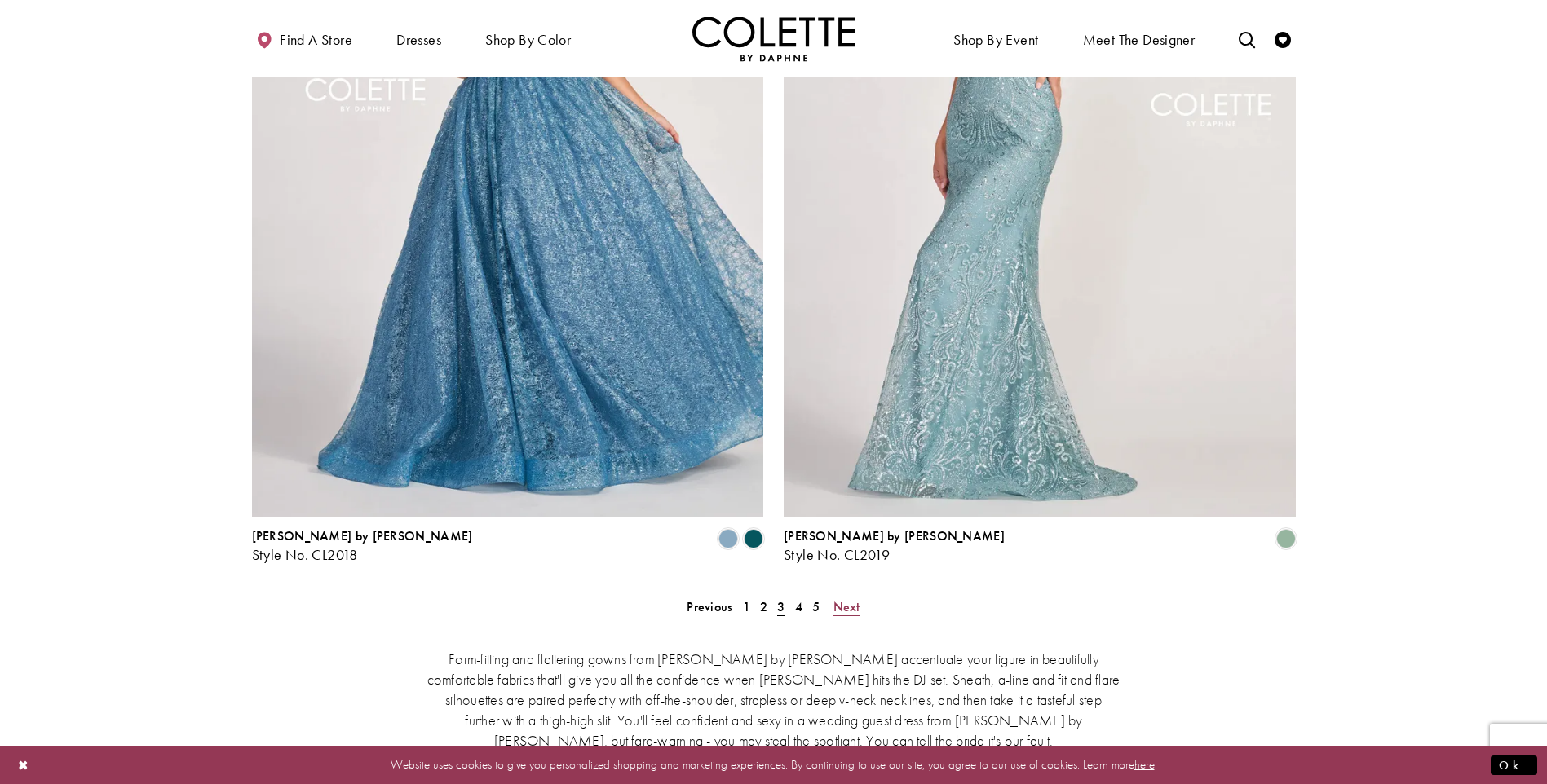
click at [849, 599] on span "Next" at bounding box center [847, 607] width 27 height 17
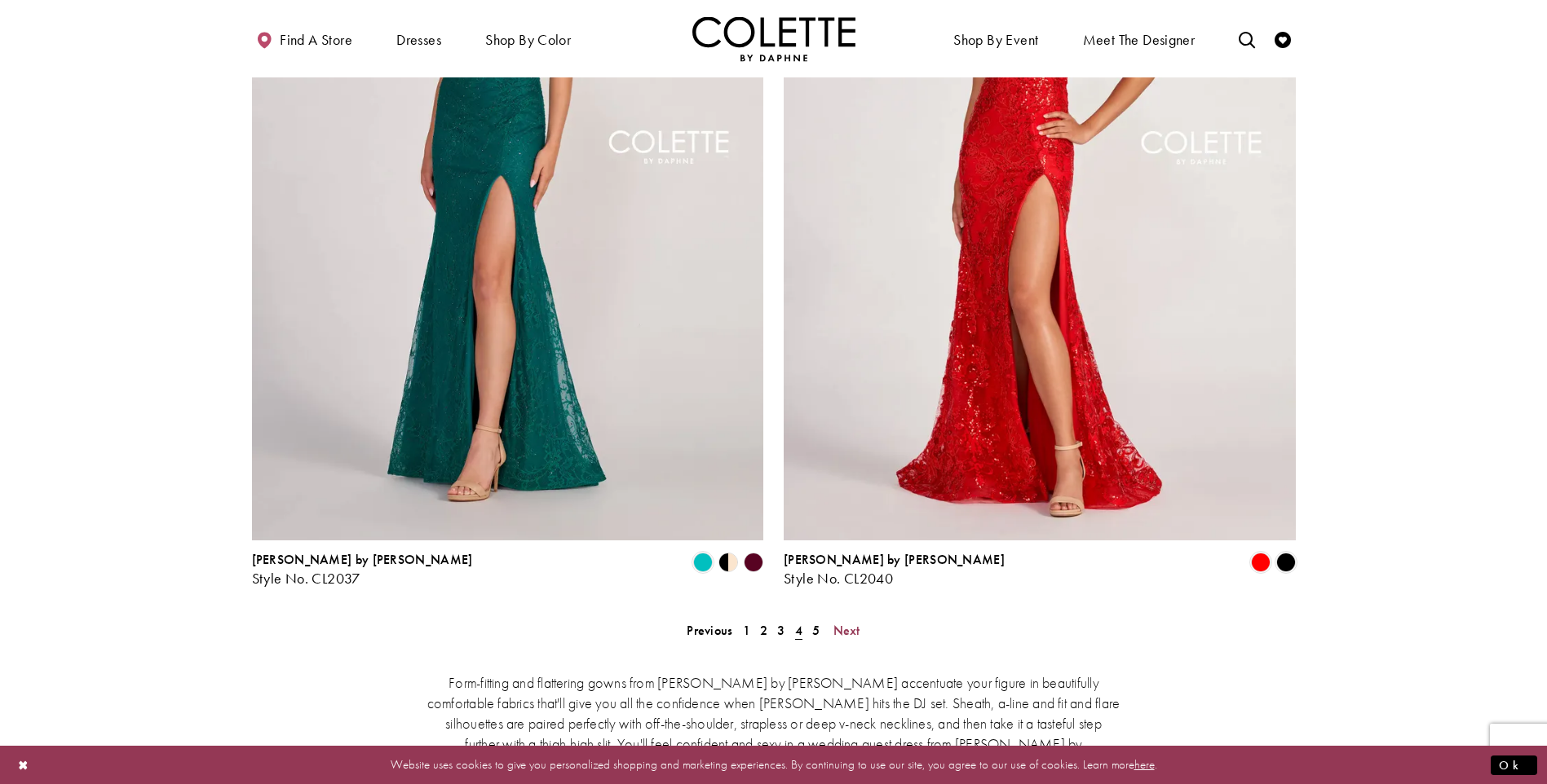
scroll to position [2755, 0]
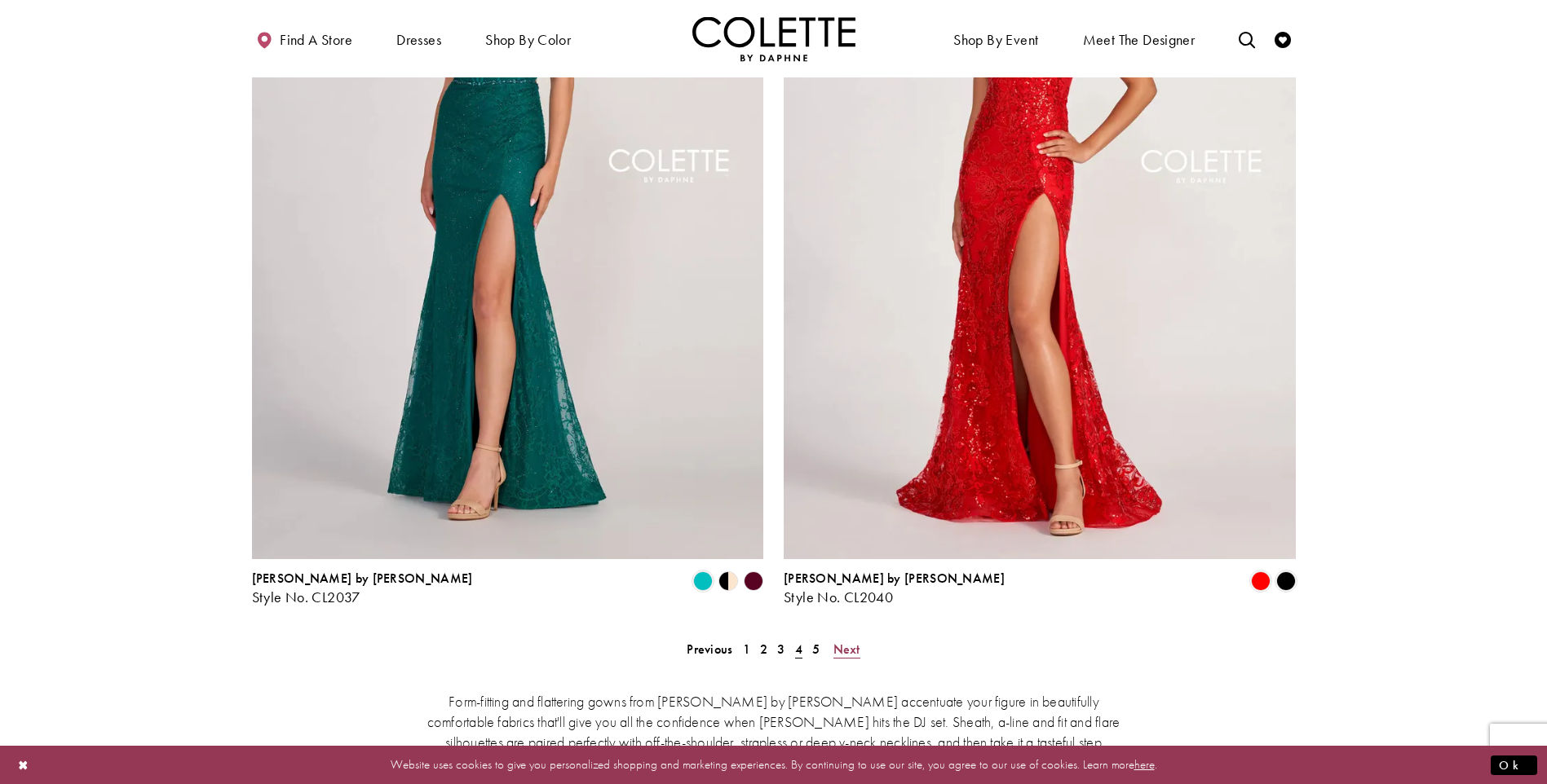
click at [844, 641] on span "Next" at bounding box center [847, 649] width 27 height 17
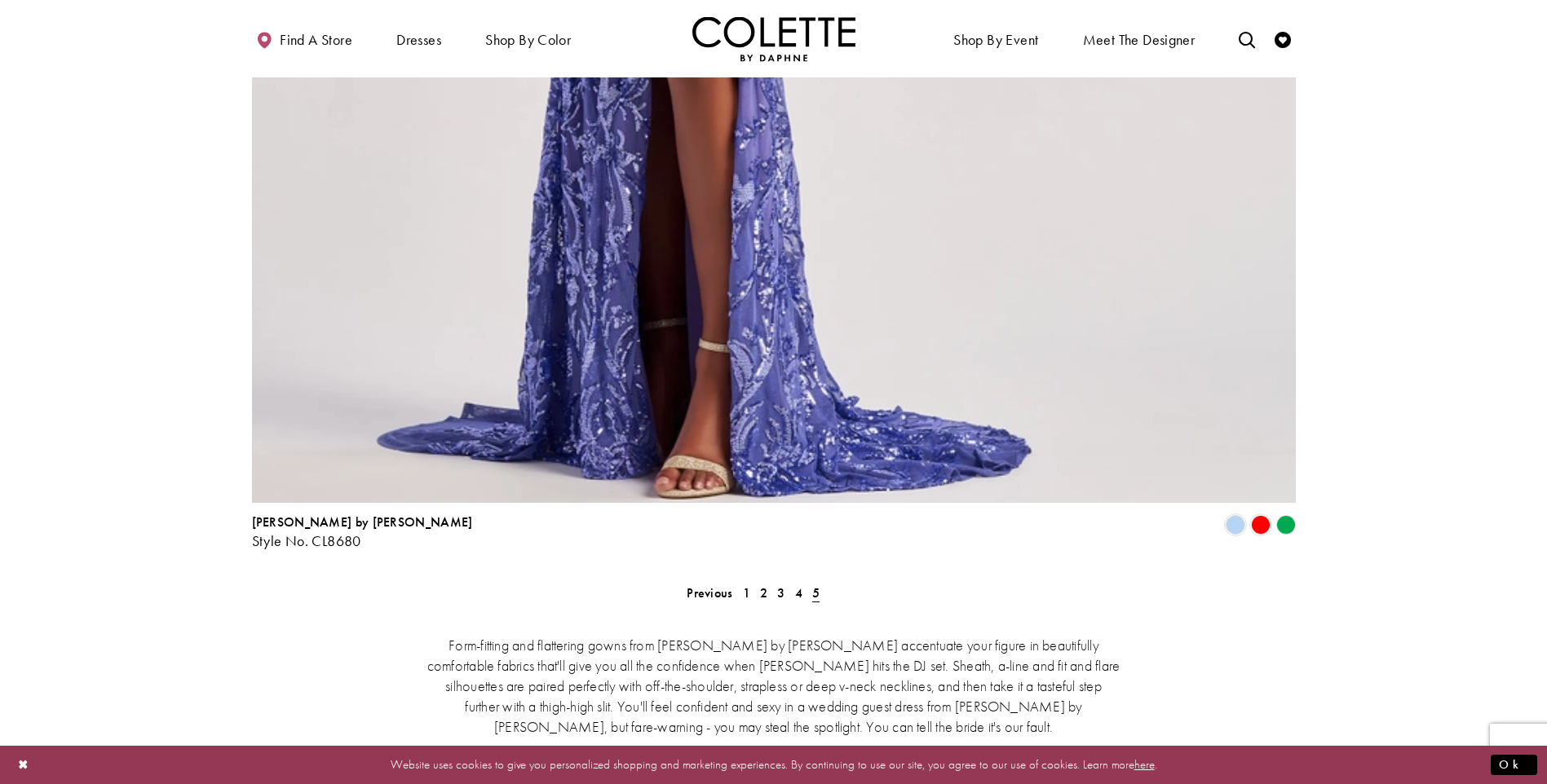
scroll to position [2881, 0]
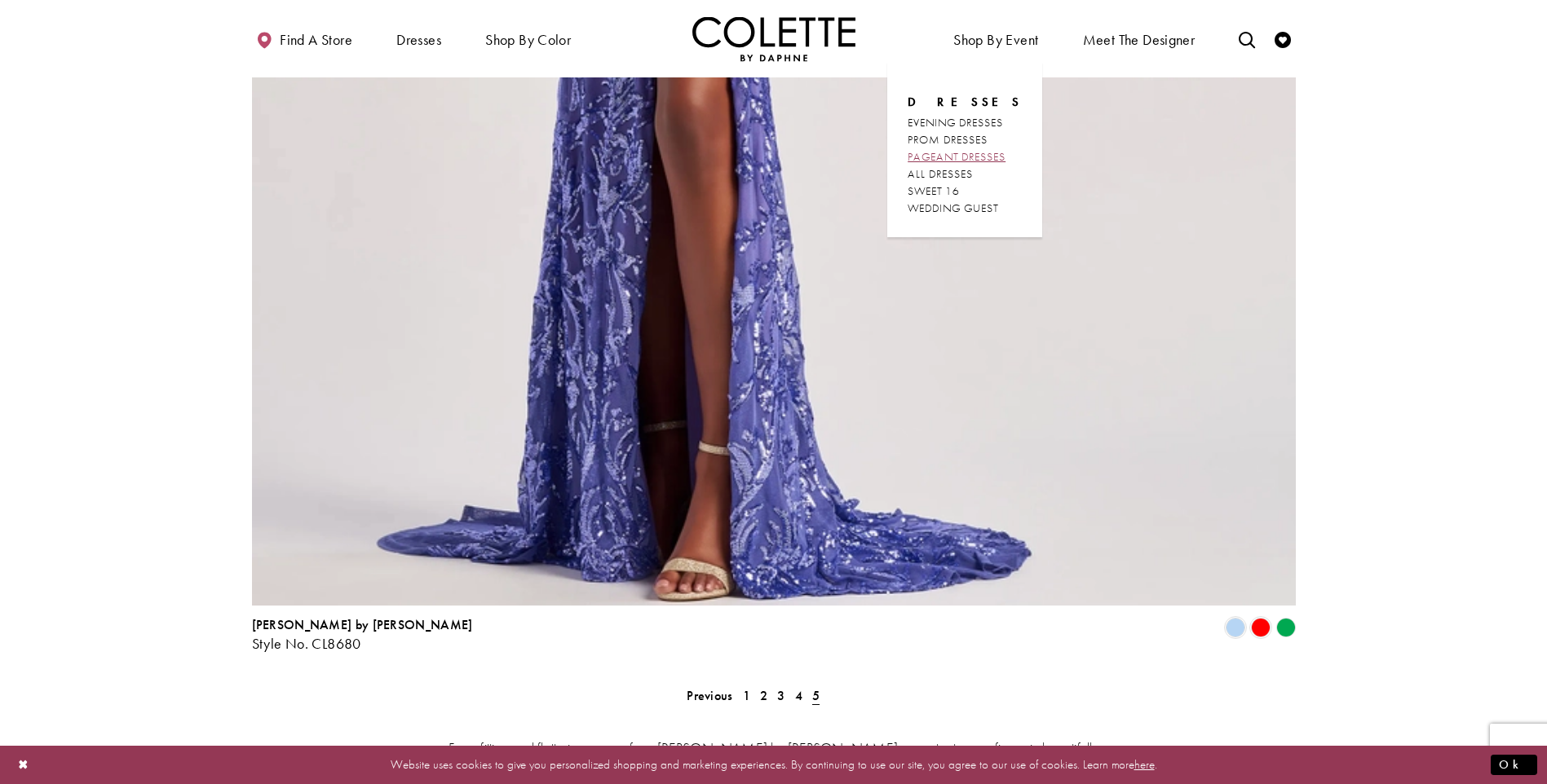
click at [931, 157] on span "PAGEANT DRESSES" at bounding box center [957, 156] width 98 height 14
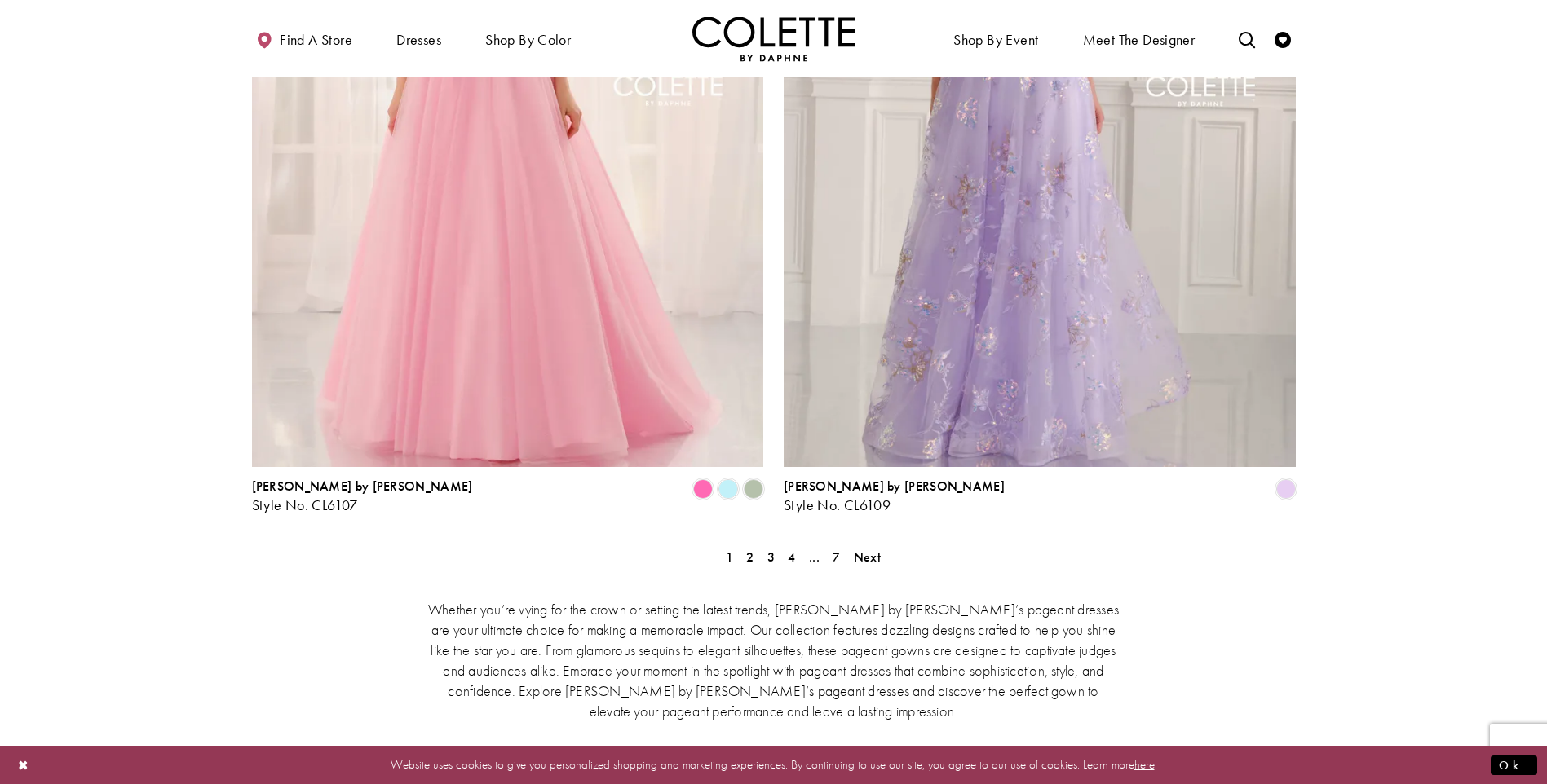
scroll to position [2843, 0]
click at [867, 553] on span "Next" at bounding box center [867, 561] width 27 height 17
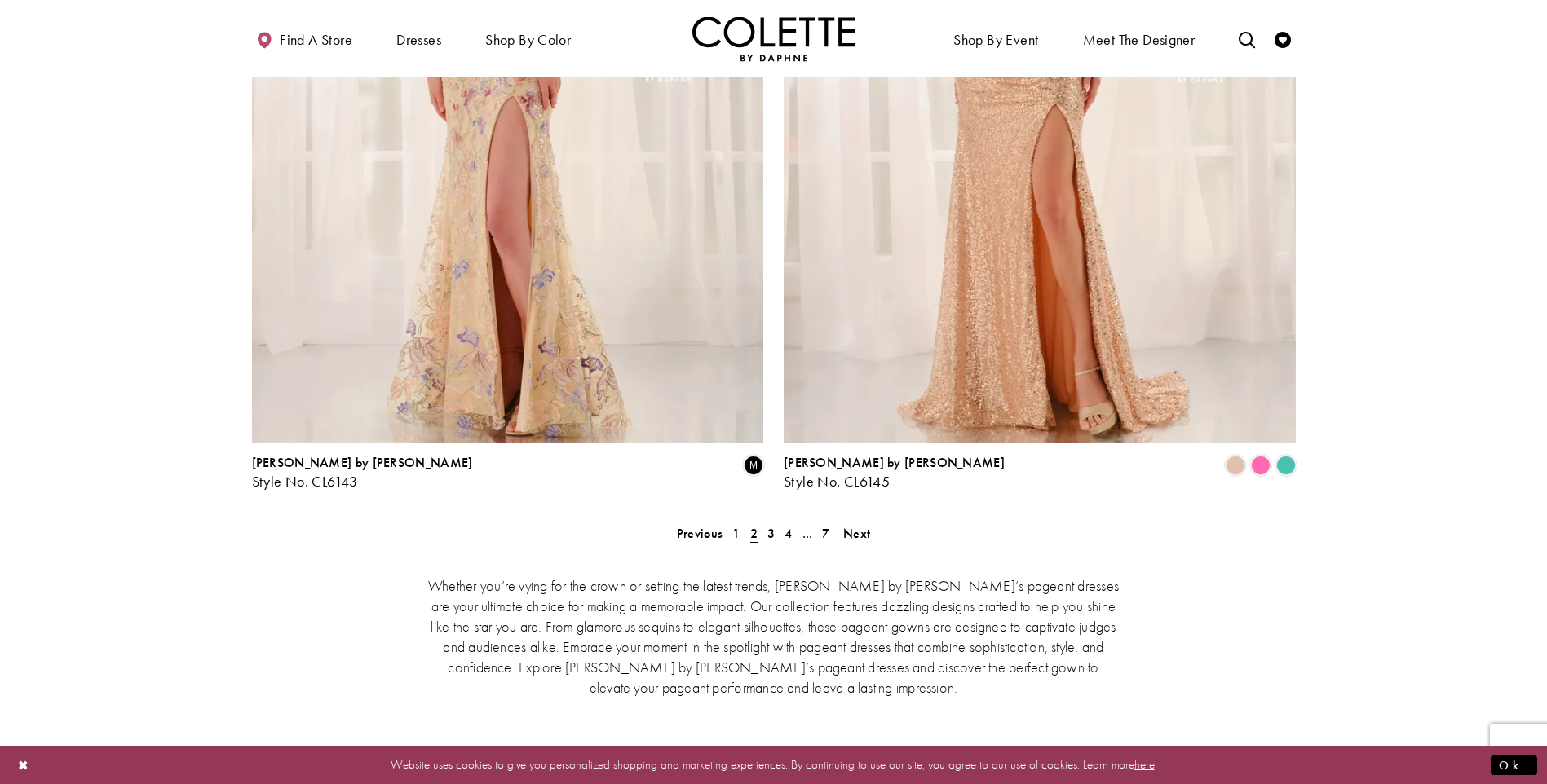
scroll to position [2896, 0]
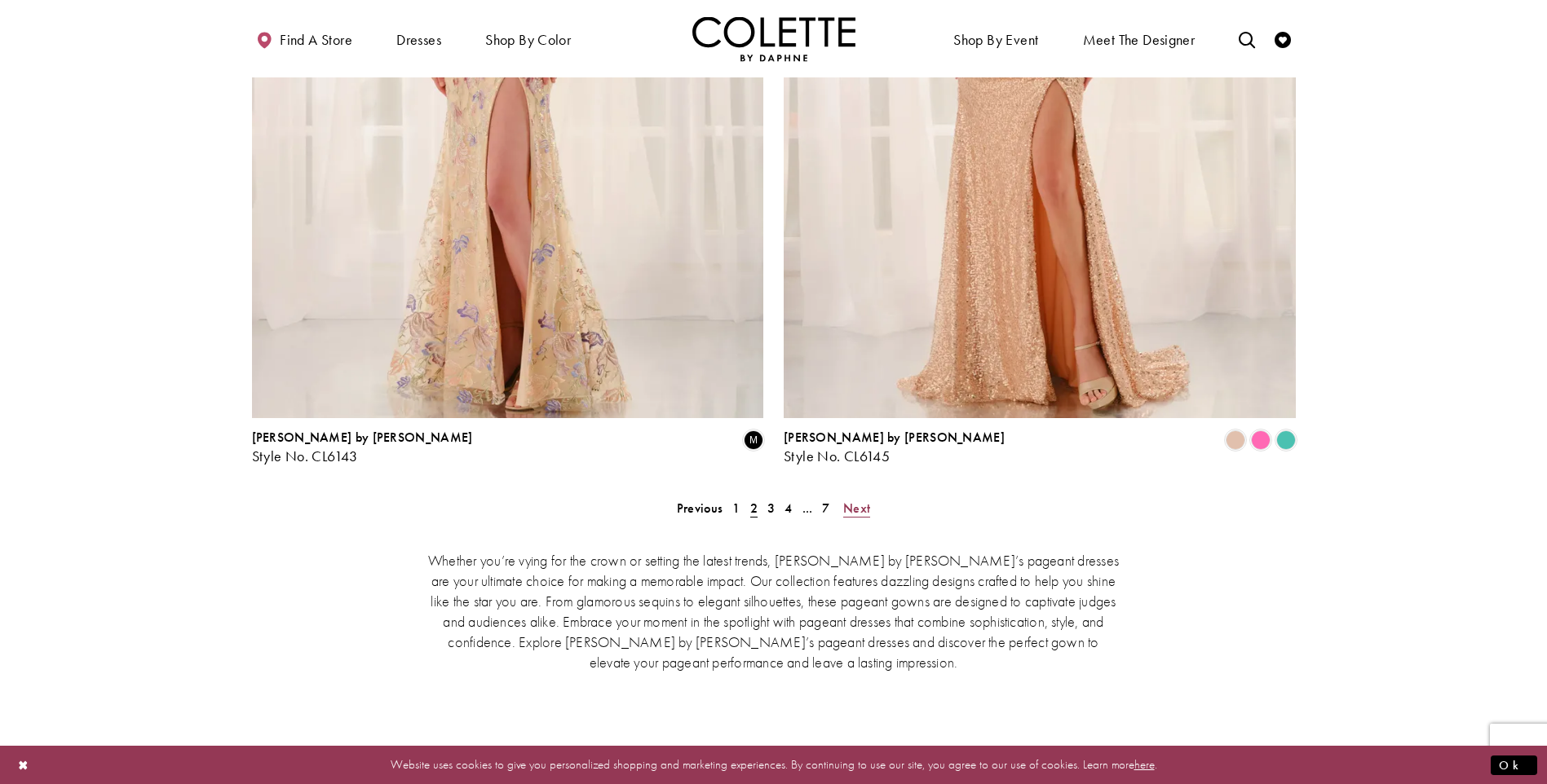
click at [854, 500] on span "Next" at bounding box center [857, 508] width 27 height 17
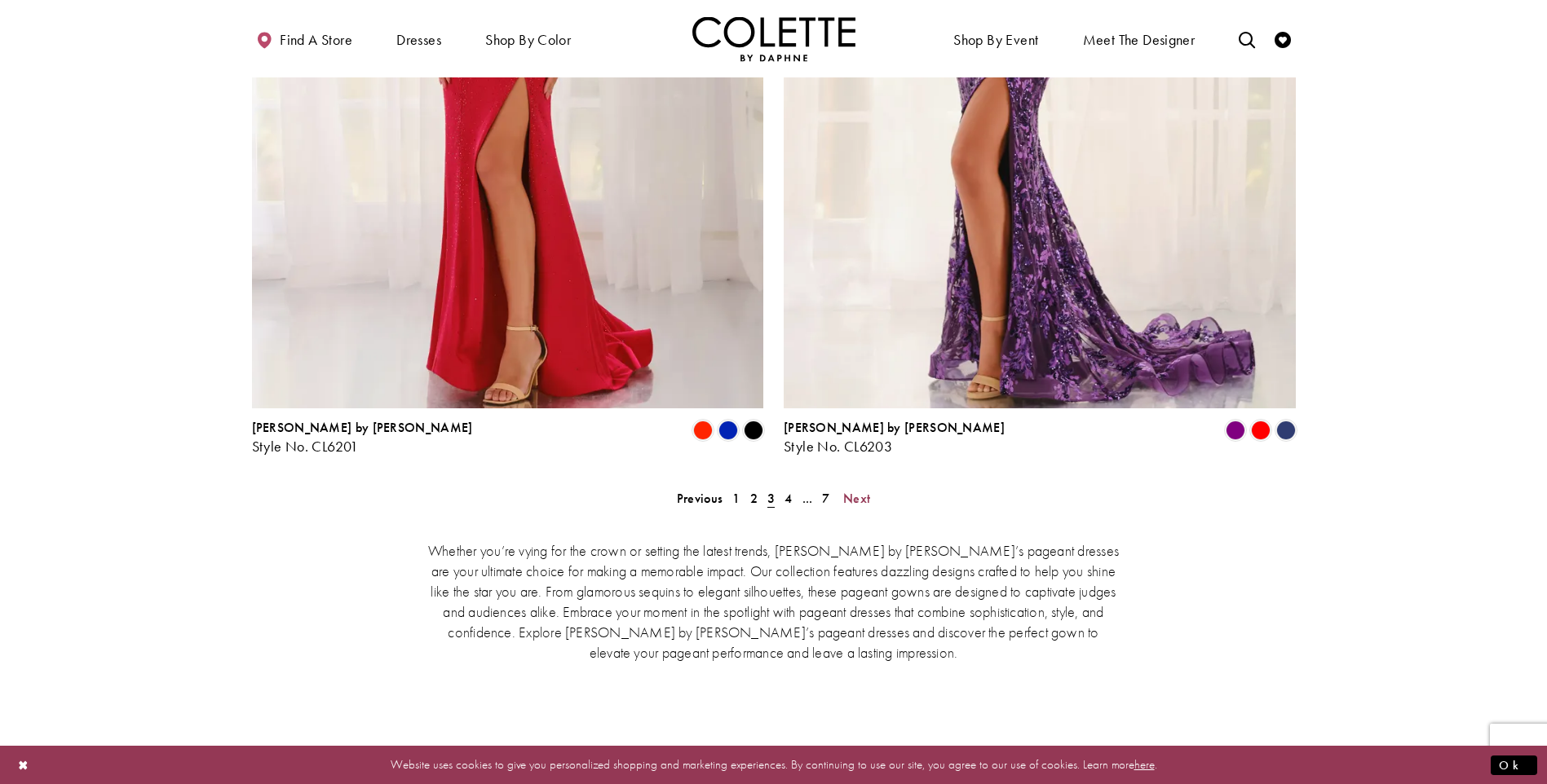
scroll to position [2901, 0]
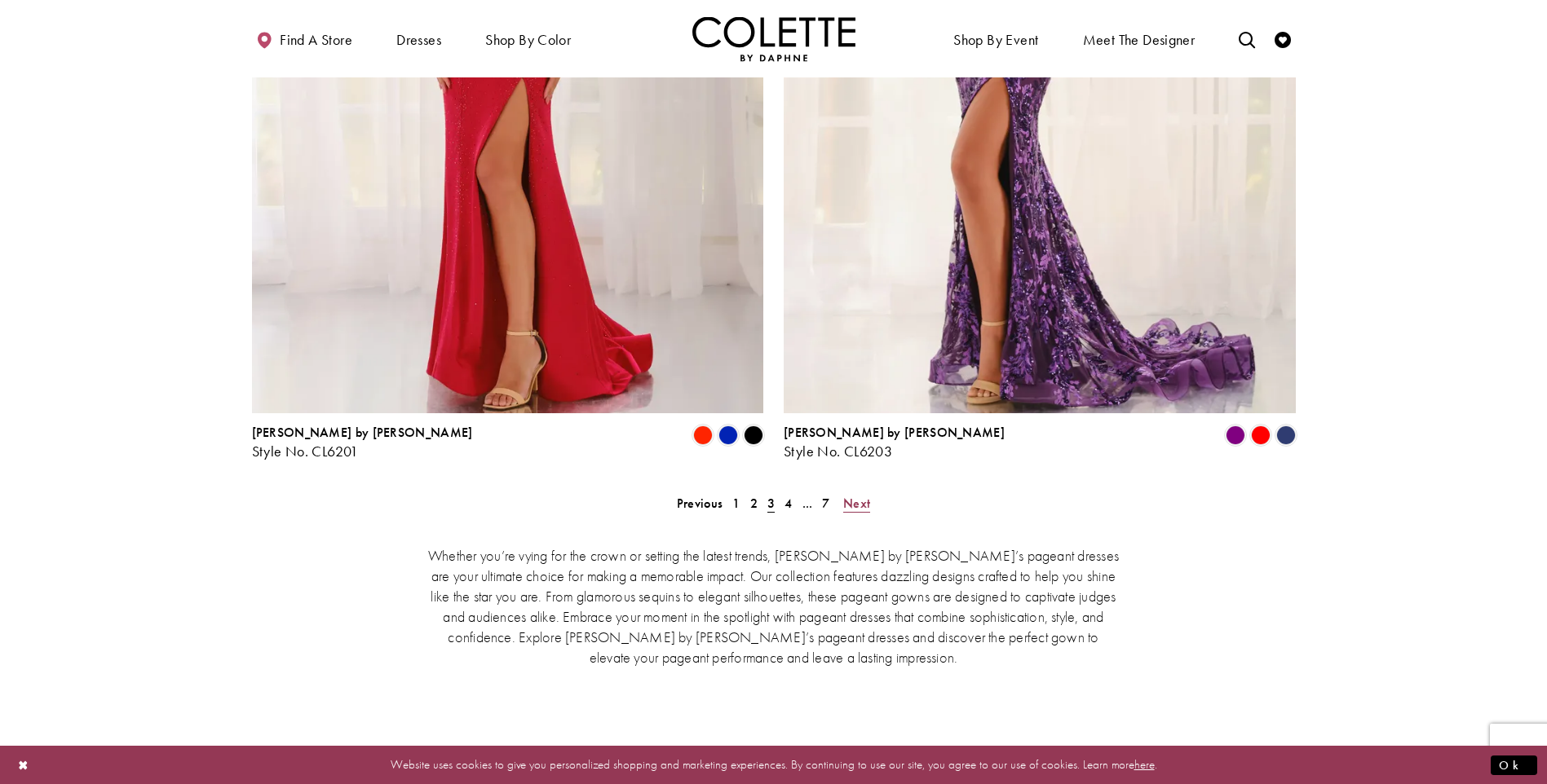
click at [865, 495] on span "Next" at bounding box center [857, 504] width 27 height 17
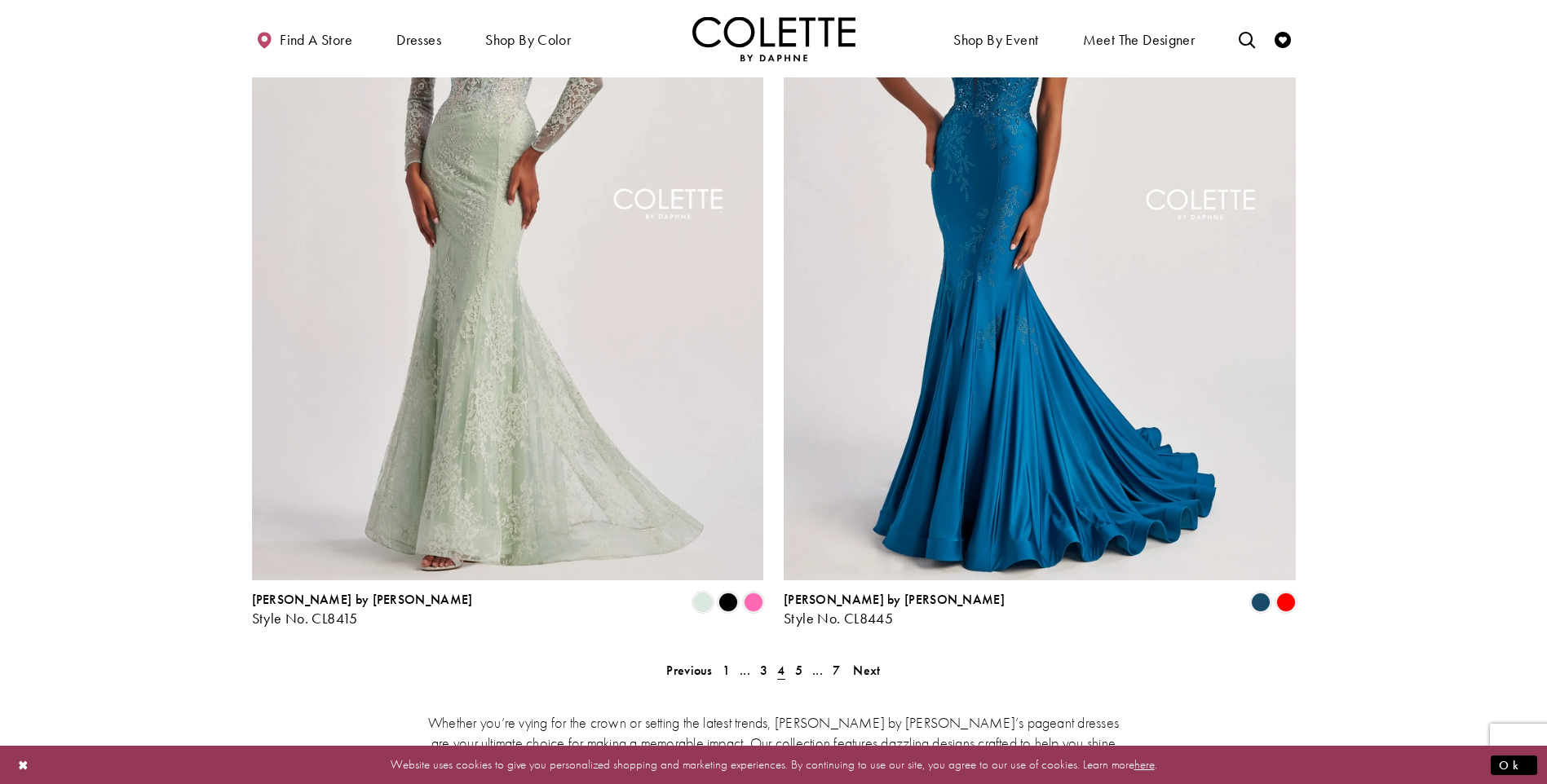
scroll to position [2674, 0]
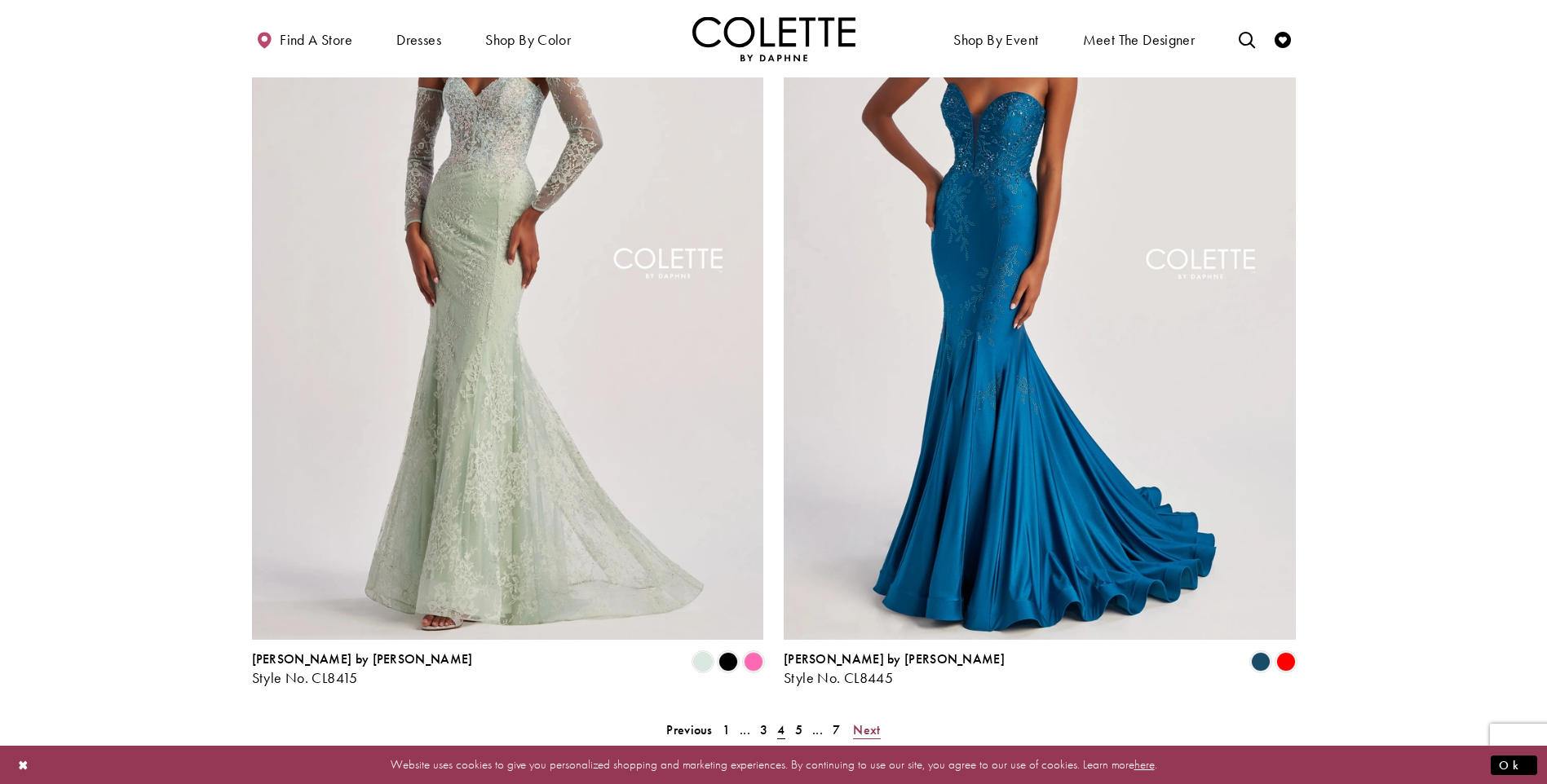
click at [875, 721] on span "Next" at bounding box center [866, 730] width 27 height 17
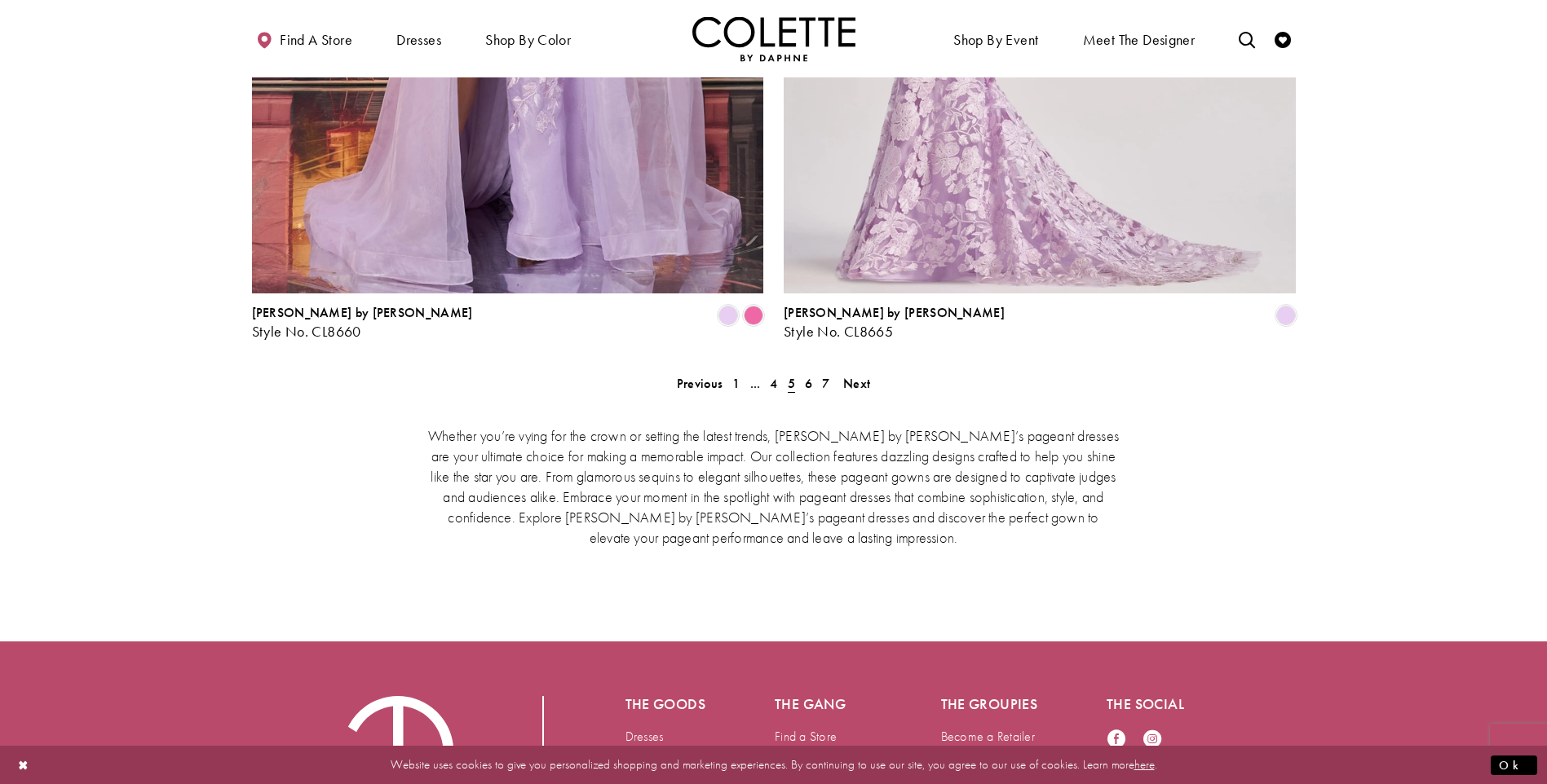
scroll to position [3007, 0]
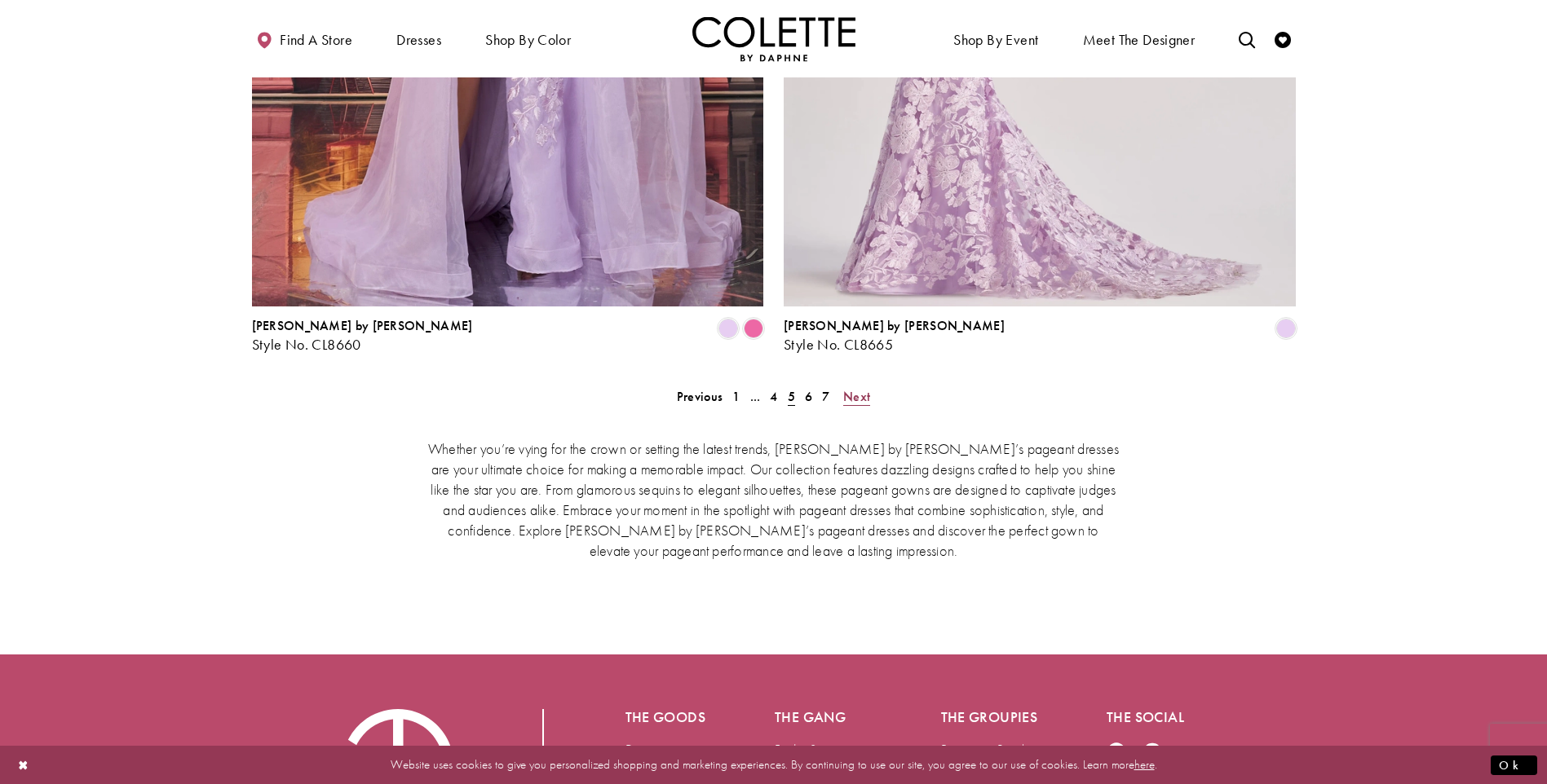
click at [854, 388] on span "Next" at bounding box center [857, 396] width 27 height 17
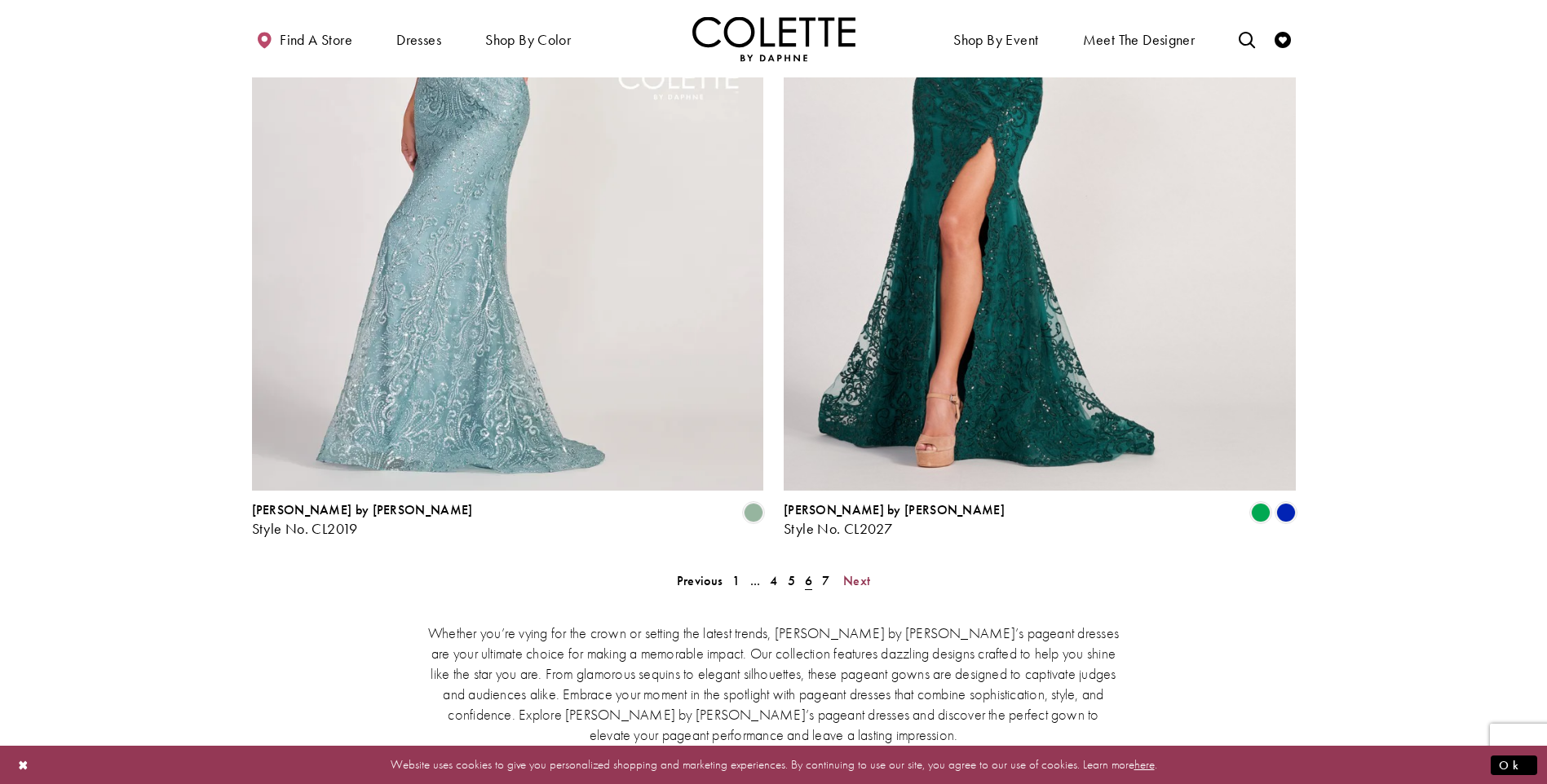
scroll to position [2815, 0]
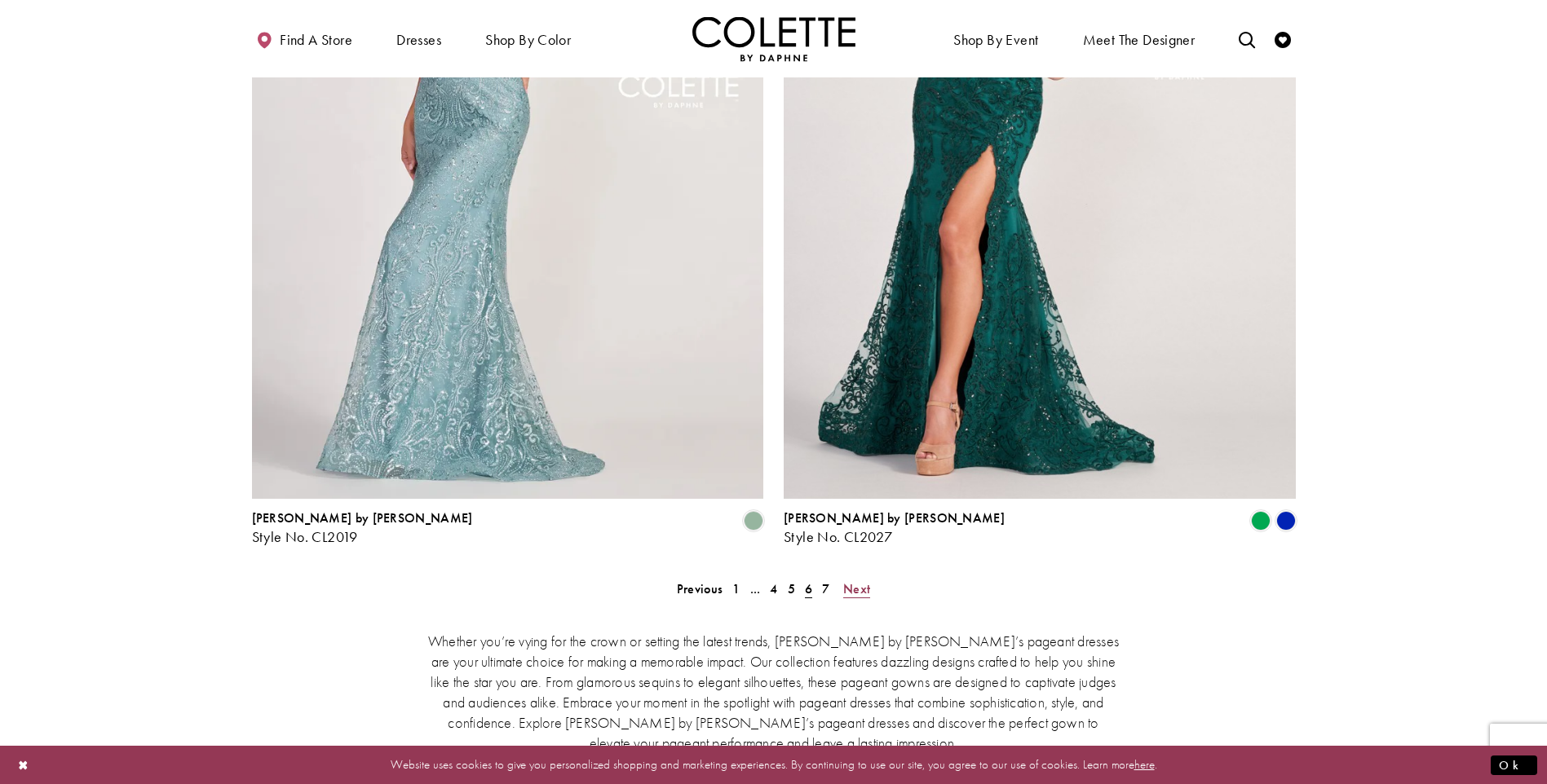
click at [852, 581] on span "Next" at bounding box center [857, 589] width 27 height 17
